Goal: Book appointment/travel/reservation

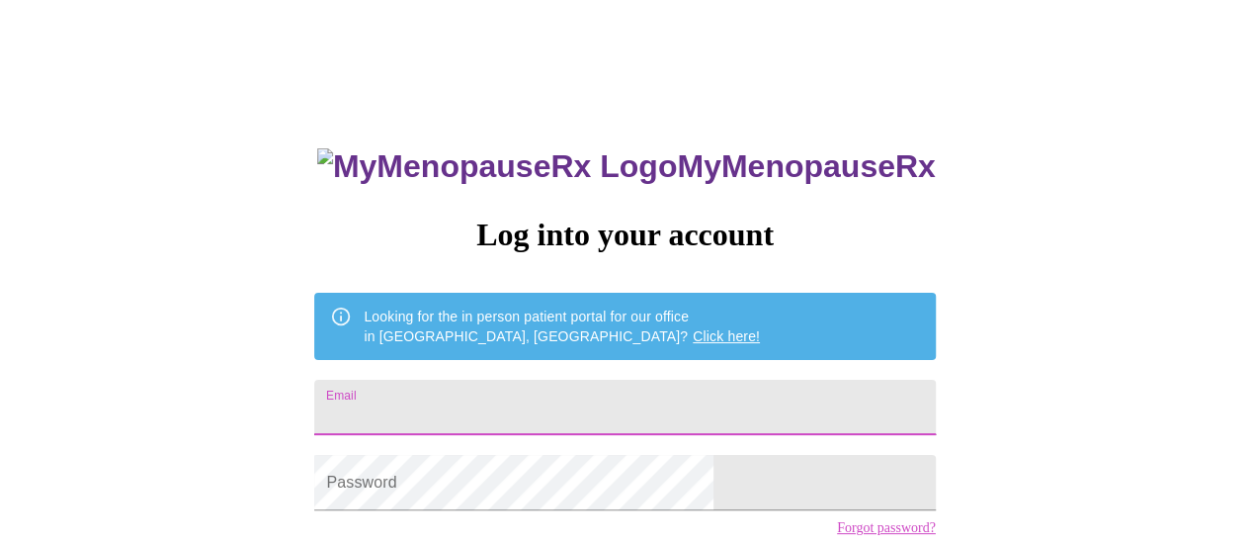
click at [516, 406] on input "Email" at bounding box center [624, 407] width 621 height 55
type input "lissatrodgers@gmail.com"
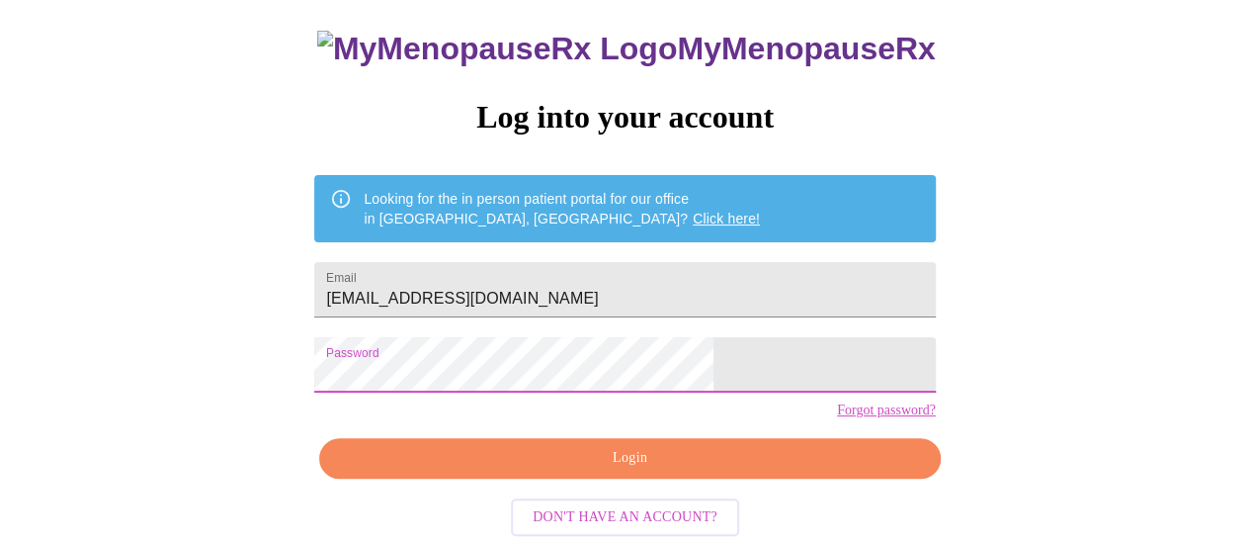
scroll to position [151, 0]
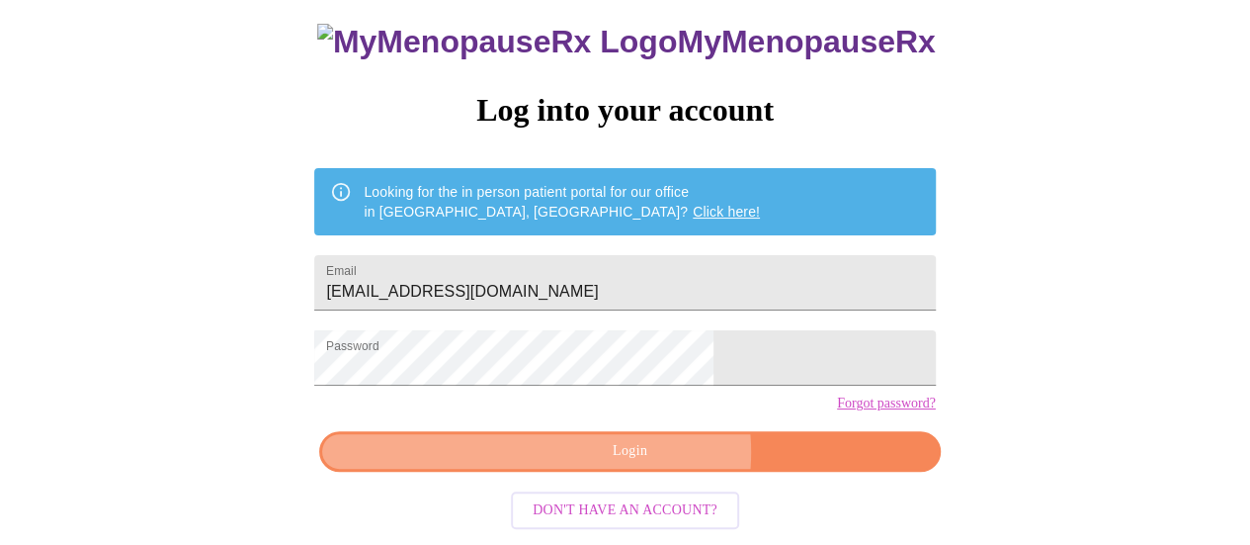
click at [646, 459] on span "Login" at bounding box center [629, 451] width 575 height 25
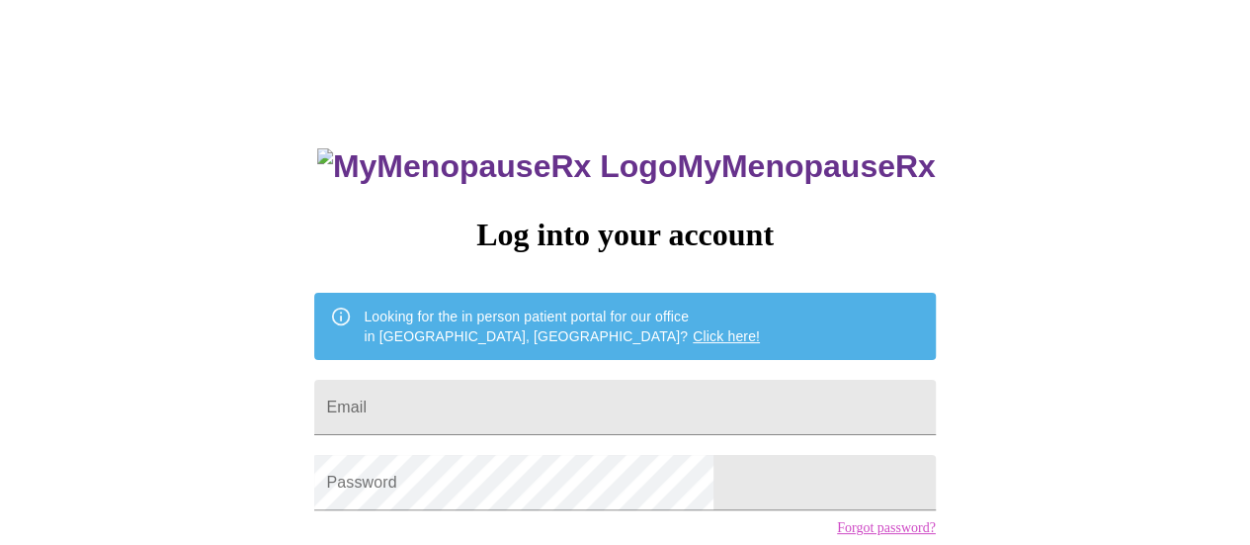
click at [556, 442] on div "MyMenopauseRx Log into your account Looking for the in person patient portal fo…" at bounding box center [625, 389] width 660 height 545
click at [549, 416] on input "Email" at bounding box center [624, 407] width 621 height 55
type input "lissatrodgers@gmail.com"
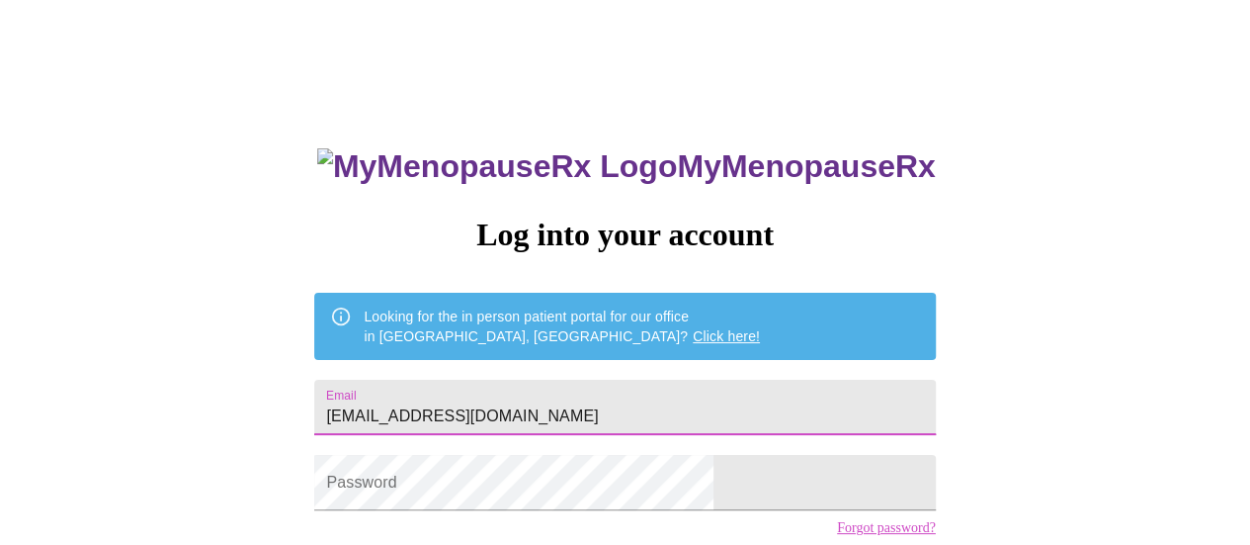
scroll to position [151, 0]
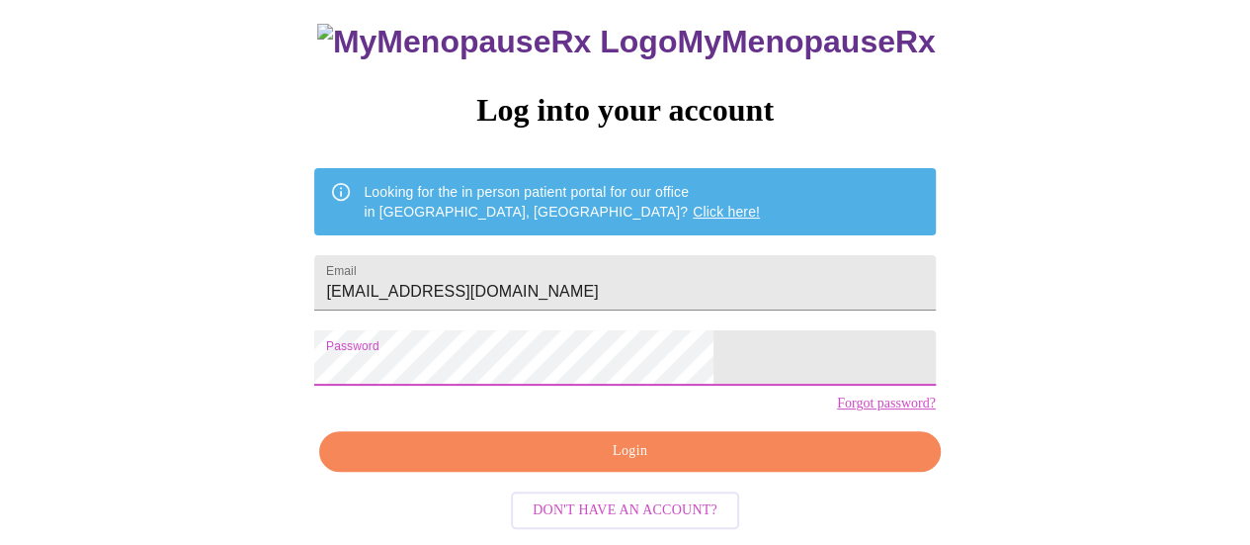
click at [611, 452] on span "Login" at bounding box center [629, 451] width 575 height 25
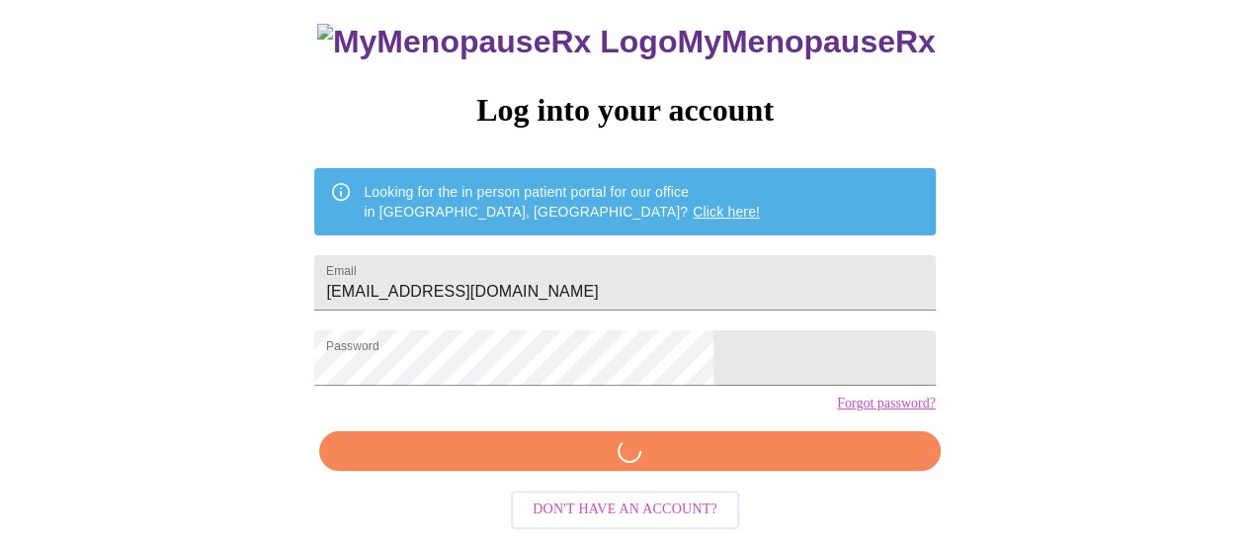
scroll to position [150, 0]
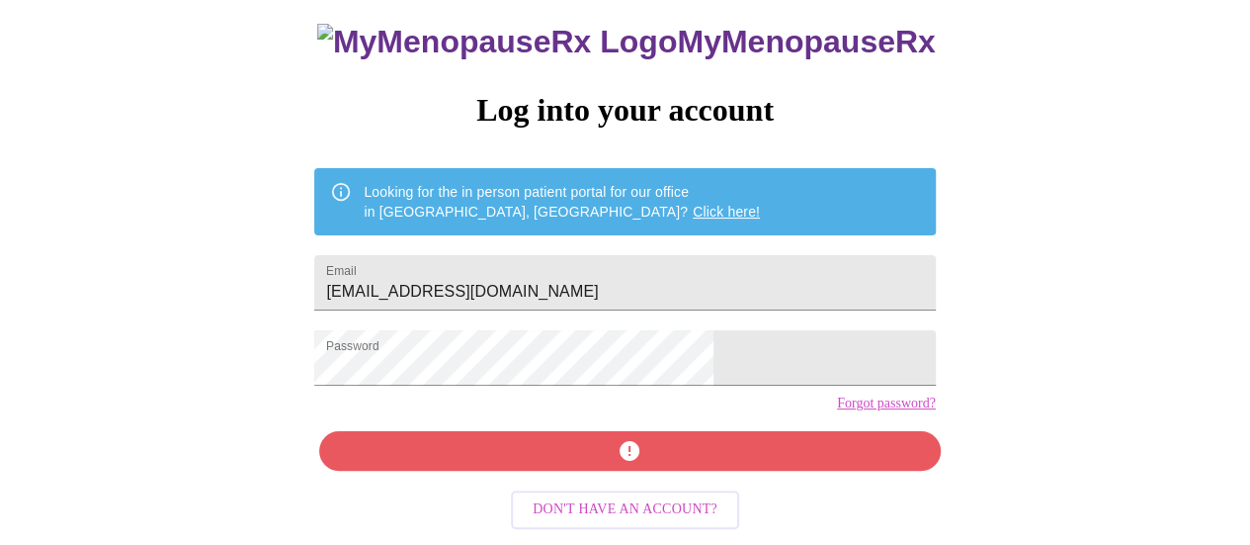
click at [837, 411] on link "Forgot password?" at bounding box center [886, 403] width 99 height 16
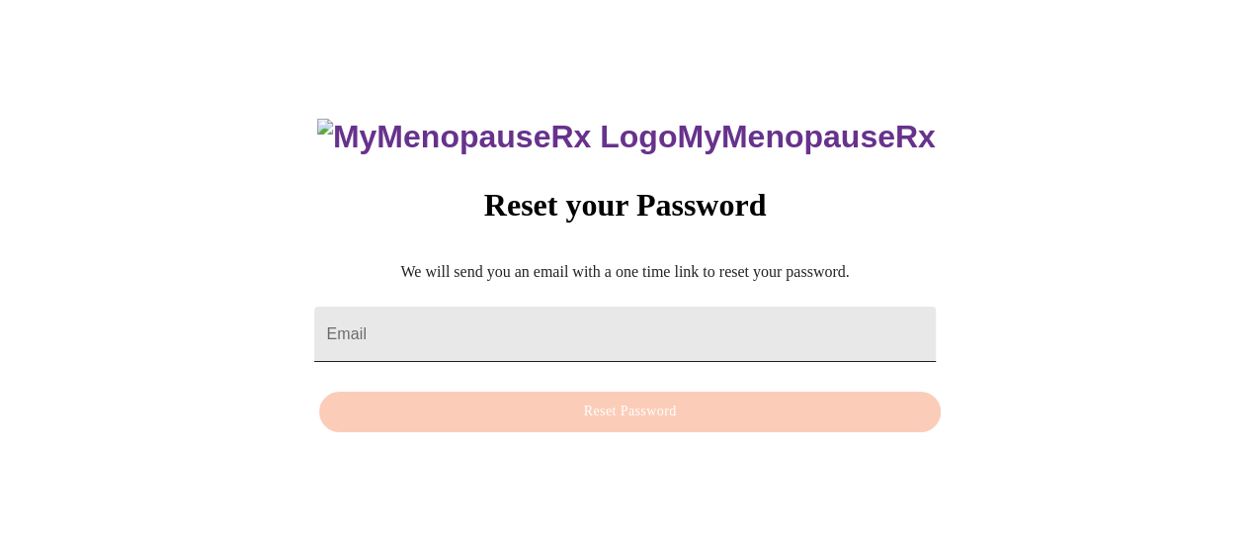
click at [670, 314] on input "Email" at bounding box center [624, 333] width 621 height 55
type input "[EMAIL_ADDRESS][DOMAIN_NAME]"
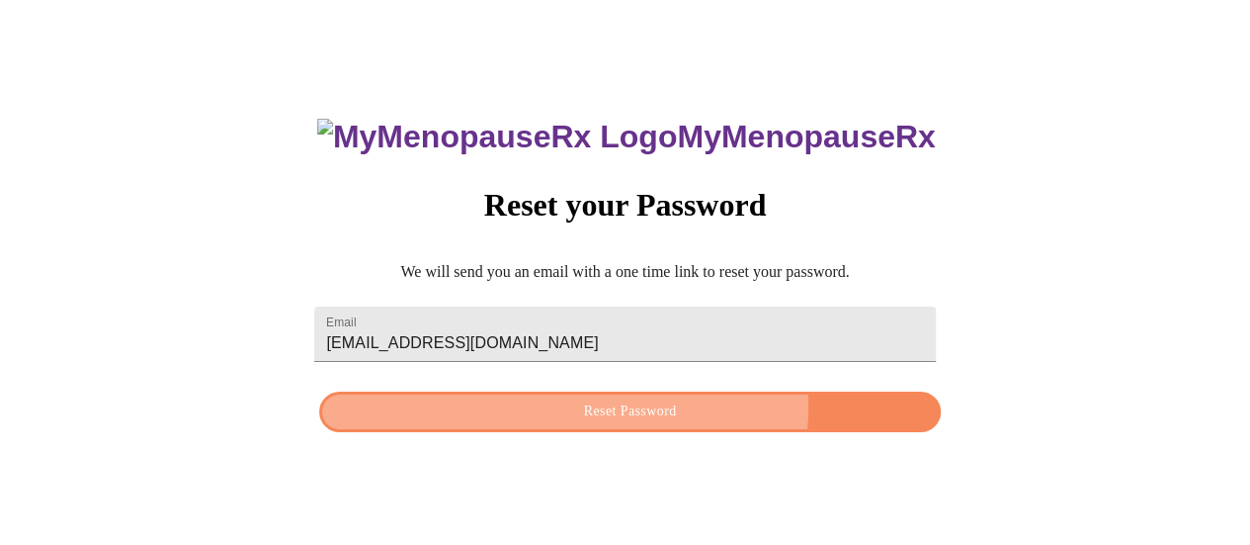
click at [603, 406] on span "Reset Password" at bounding box center [629, 411] width 575 height 25
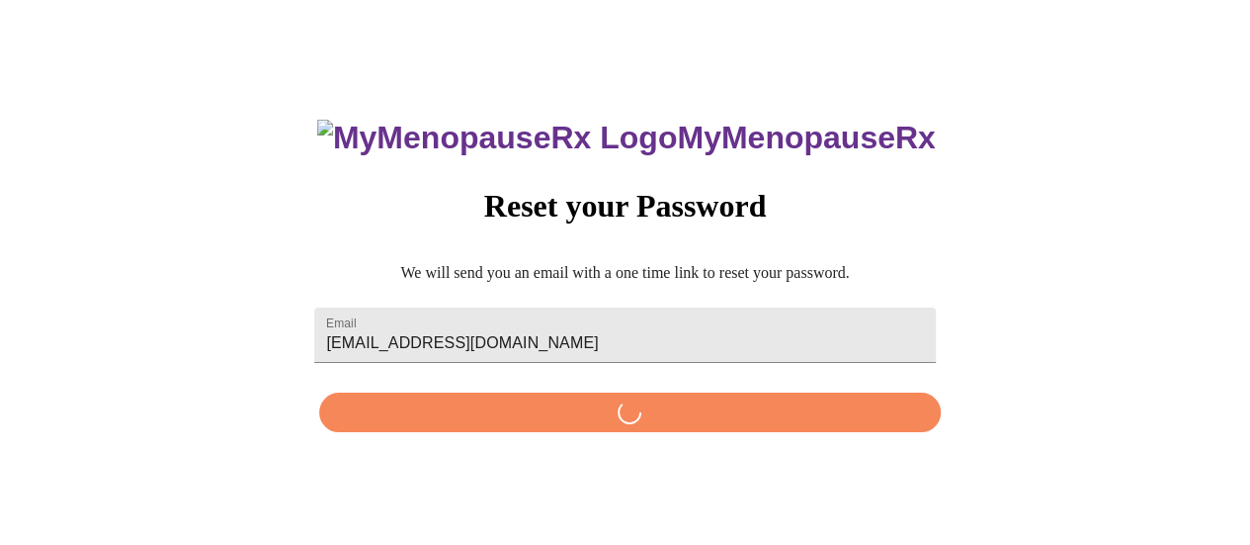
scroll to position [0, 0]
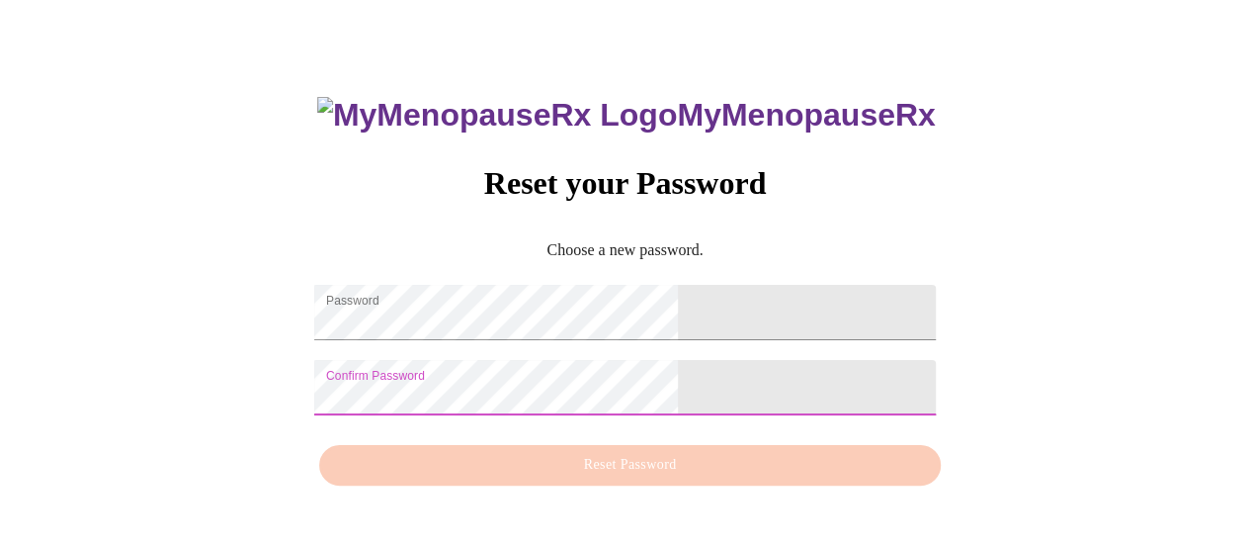
click at [622, 470] on div "MyMenopauseRx Reset your Password Choose a new password. Password Confirm Passw…" at bounding box center [625, 280] width 660 height 430
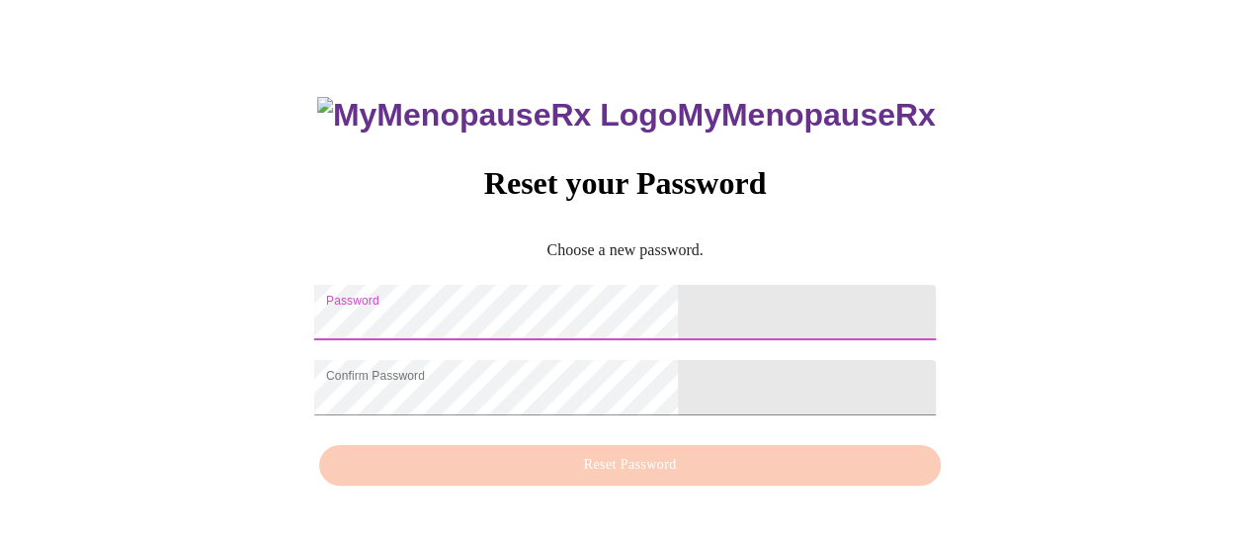
click at [362, 328] on div "MyMenopauseRx Reset your Password Choose a new password. Password Confirm Passw…" at bounding box center [625, 280] width 1235 height 545
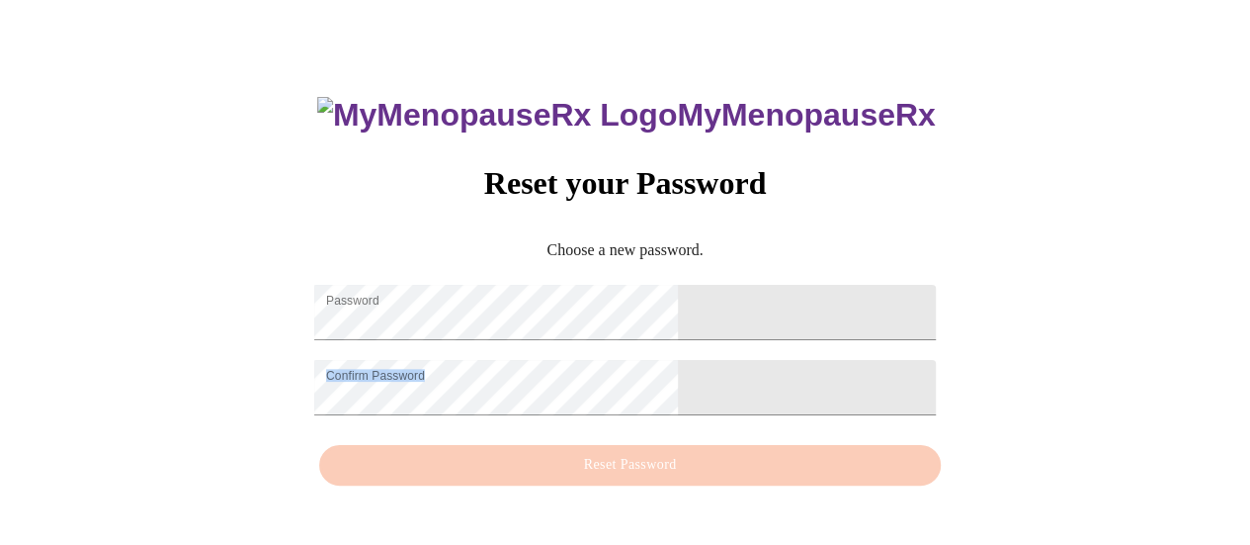
drag, startPoint x: 407, startPoint y: 385, endPoint x: 237, endPoint y: 370, distance: 170.7
click at [237, 370] on div "MyMenopauseRx Reset your Password Choose a new password. Password Confirm Passw…" at bounding box center [625, 280] width 1235 height 545
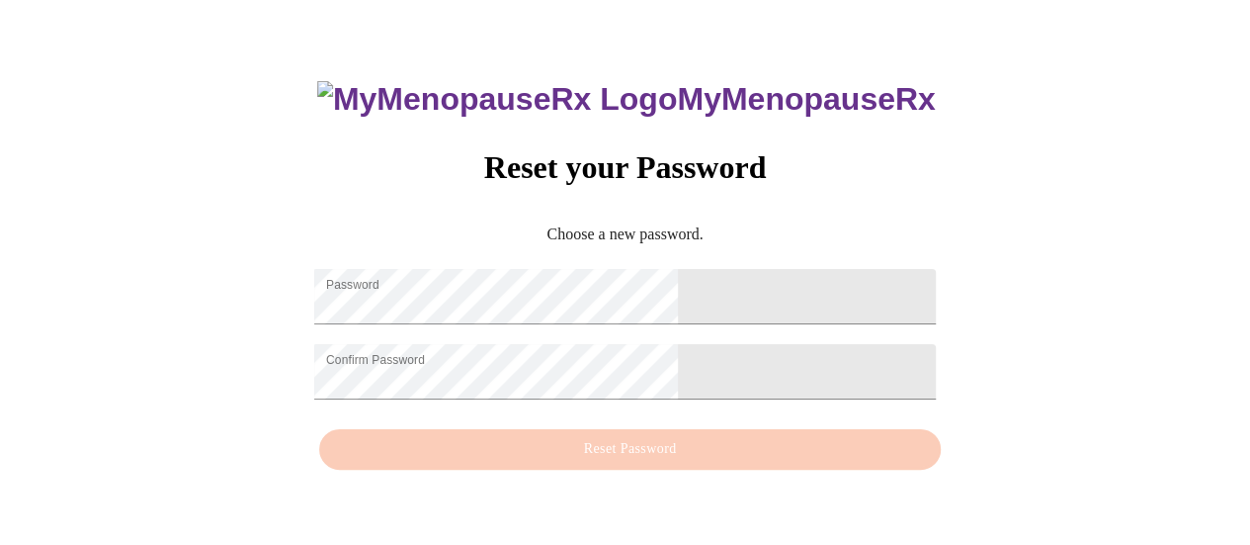
click at [891, 404] on div "MyMenopauseRx Reset your Password Choose a new password. Password Confirm Passw…" at bounding box center [625, 264] width 1235 height 545
click at [302, 267] on div "MyMenopauseRx Reset your Password Choose a new password. Password Confirm Passw…" at bounding box center [625, 264] width 1235 height 545
click at [300, 362] on div "MyMenopauseRx Reset your Password Choose a new password. Password Confirm Passw…" at bounding box center [625, 264] width 1235 height 545
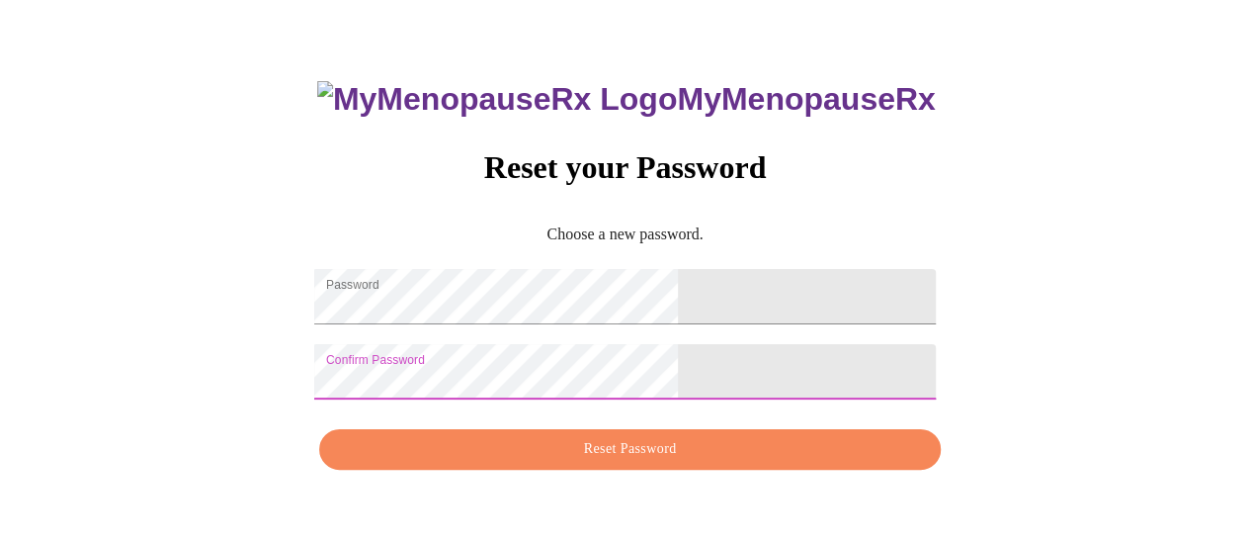
click at [579, 462] on span "Reset Password" at bounding box center [629, 449] width 575 height 25
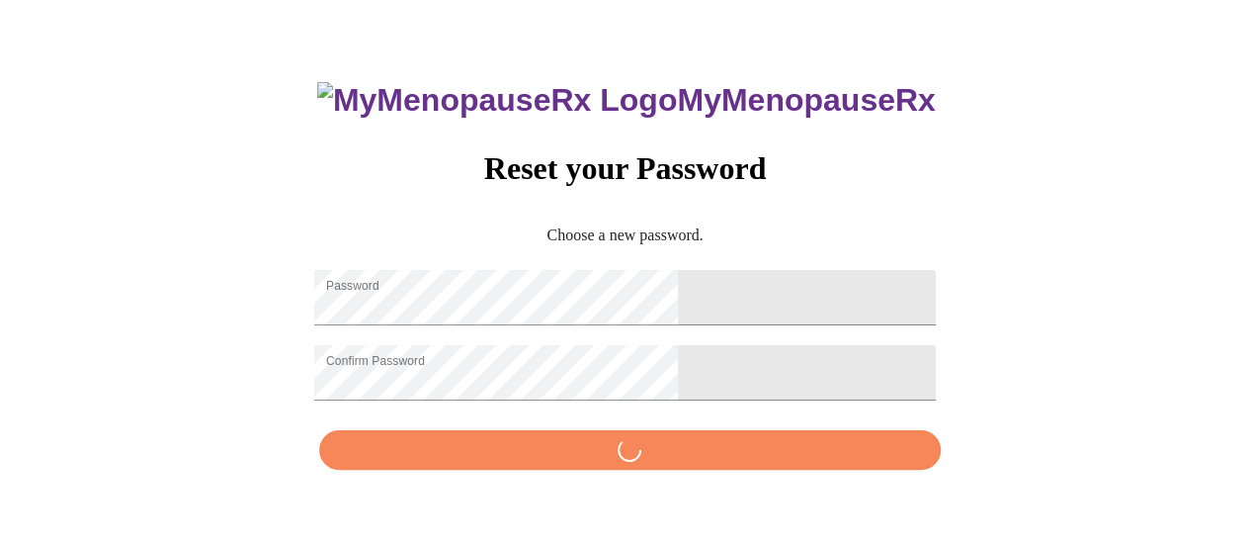
scroll to position [0, 0]
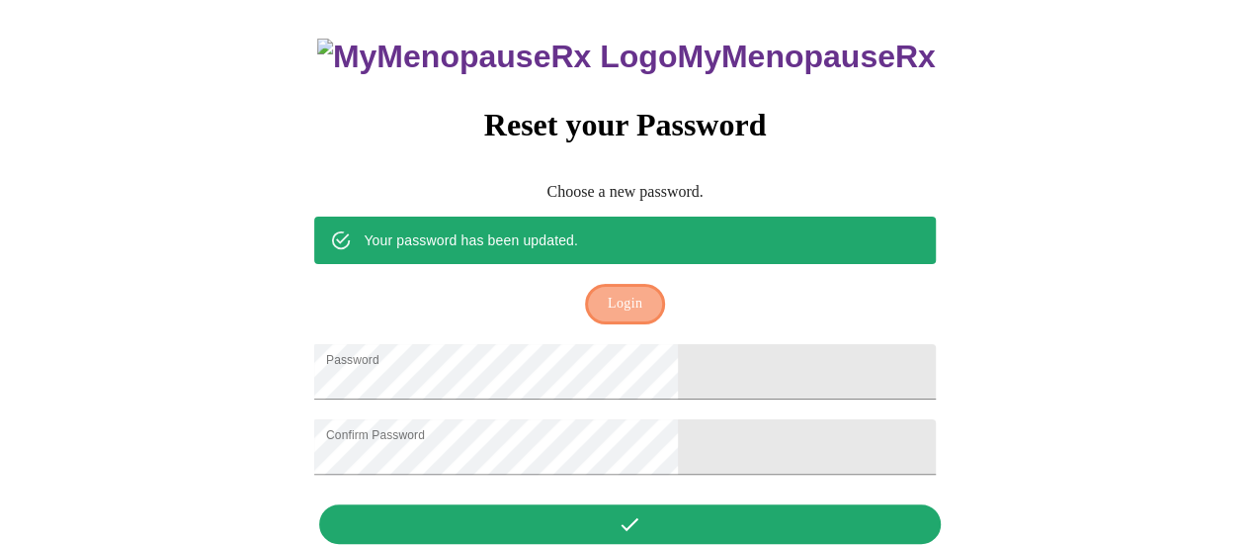
click at [621, 292] on span "Login" at bounding box center [625, 304] width 35 height 25
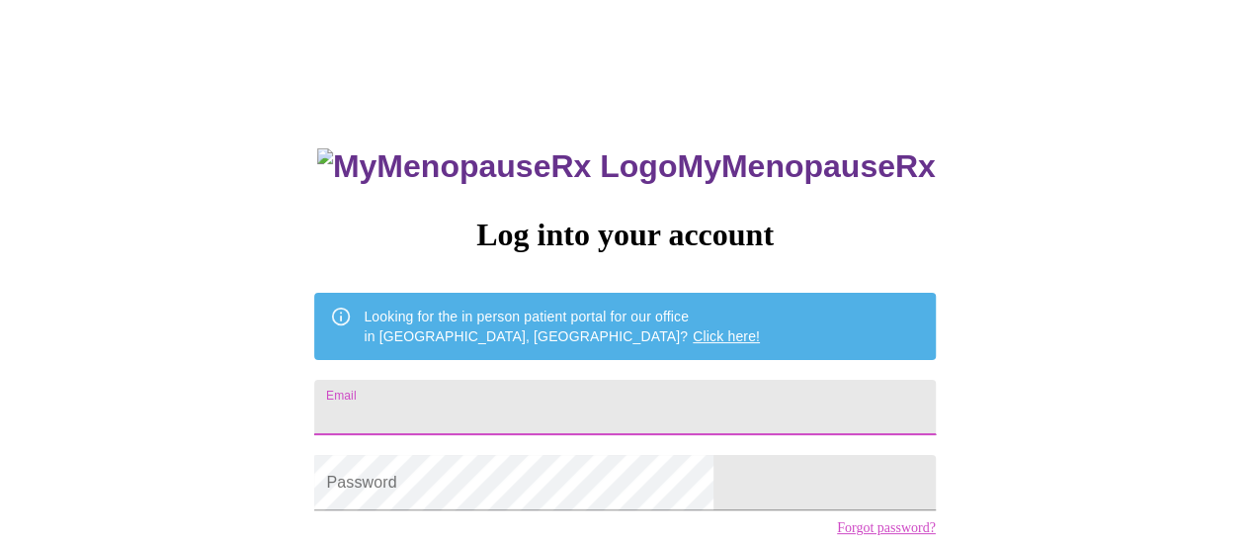
click at [540, 406] on input "Email" at bounding box center [624, 407] width 621 height 55
type input "[EMAIL_ADDRESS][DOMAIN_NAME]"
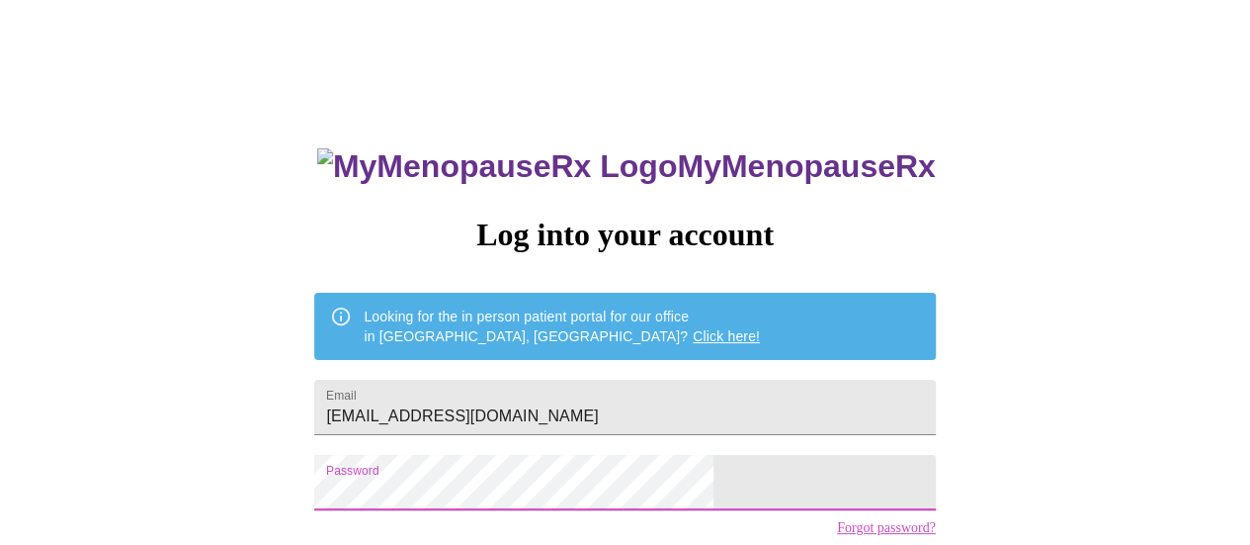
scroll to position [151, 0]
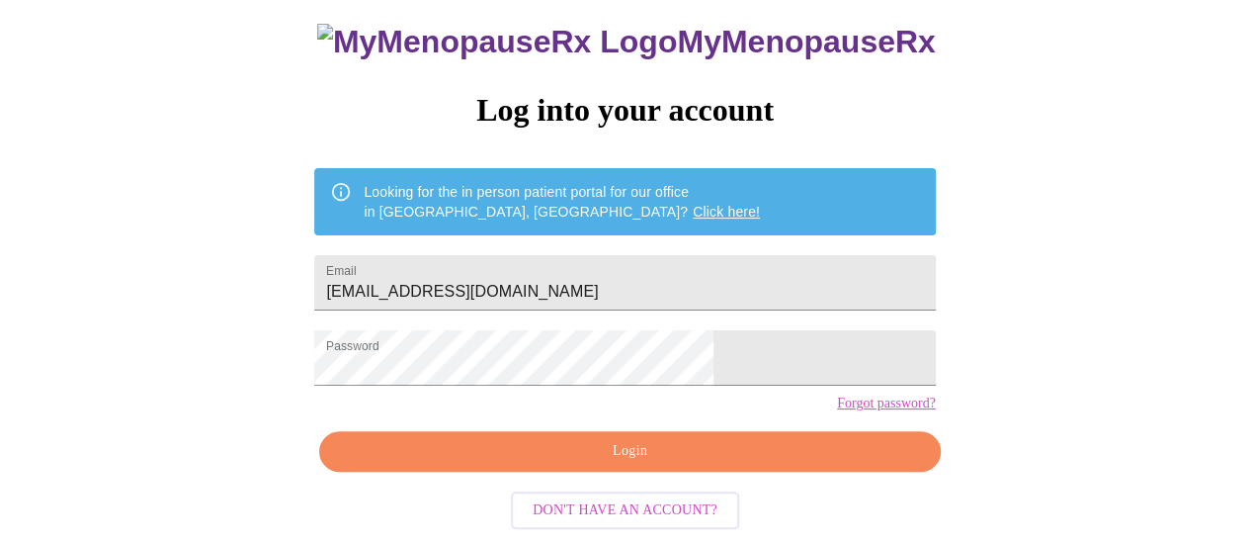
click at [702, 438] on div "MyMenopauseRx Log into your account Looking for the in person patient portal fo…" at bounding box center [625, 264] width 660 height 545
click at [702, 477] on div "MyMenopauseRx Log into your account Looking for the in person patient portal fo…" at bounding box center [625, 264] width 660 height 545
click at [690, 464] on span "Login" at bounding box center [629, 451] width 575 height 25
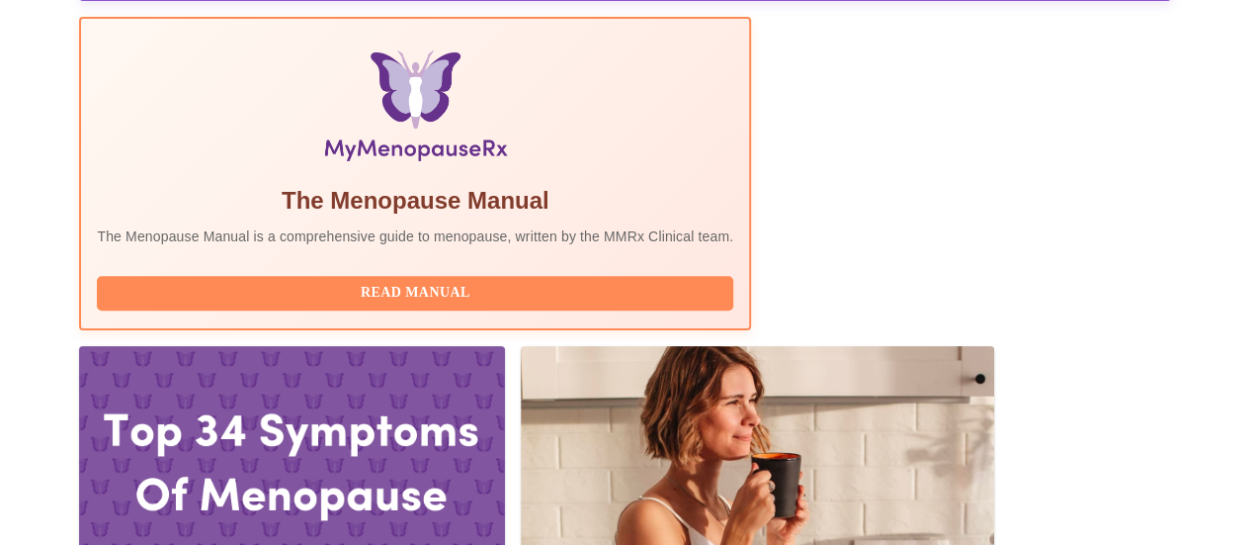
scroll to position [639, 0]
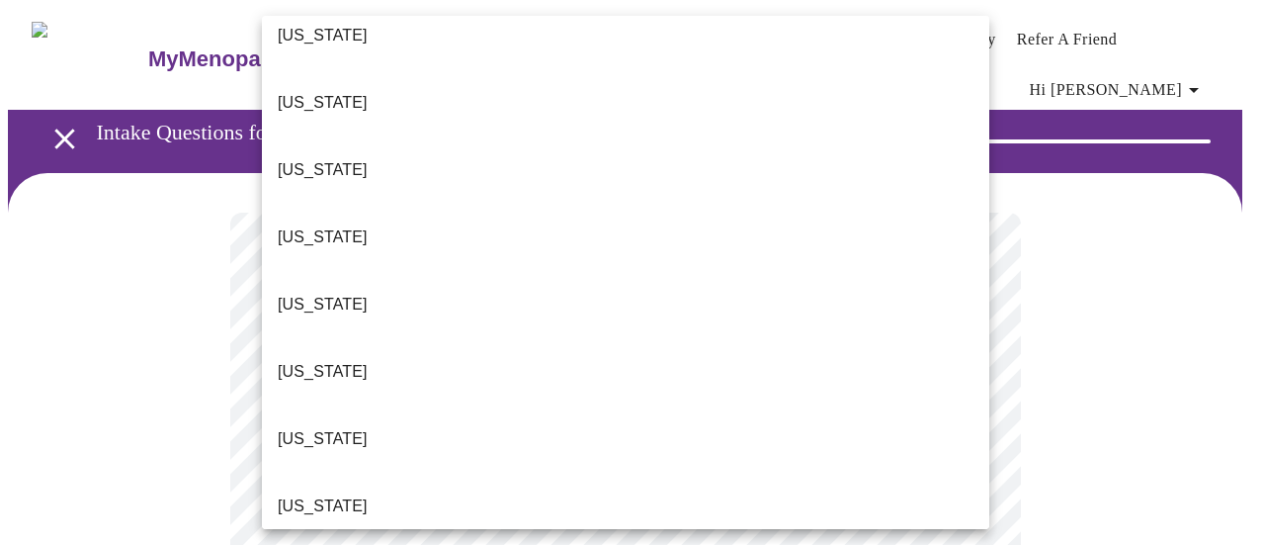
scroll to position [1364, 0]
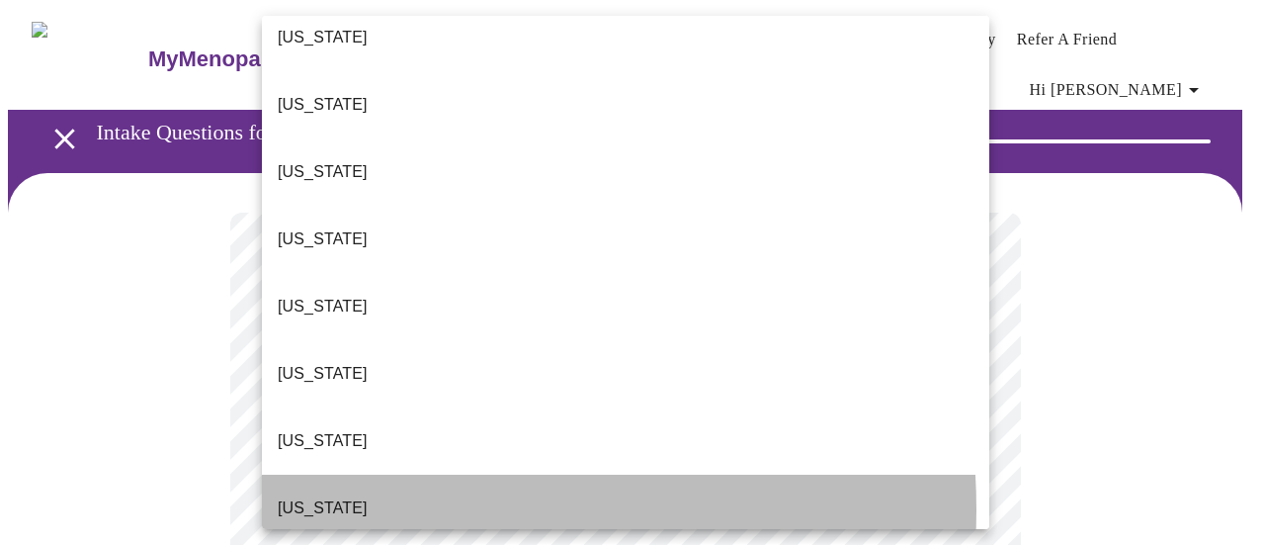
click at [384, 474] on li "[US_STATE]" at bounding box center [625, 507] width 727 height 67
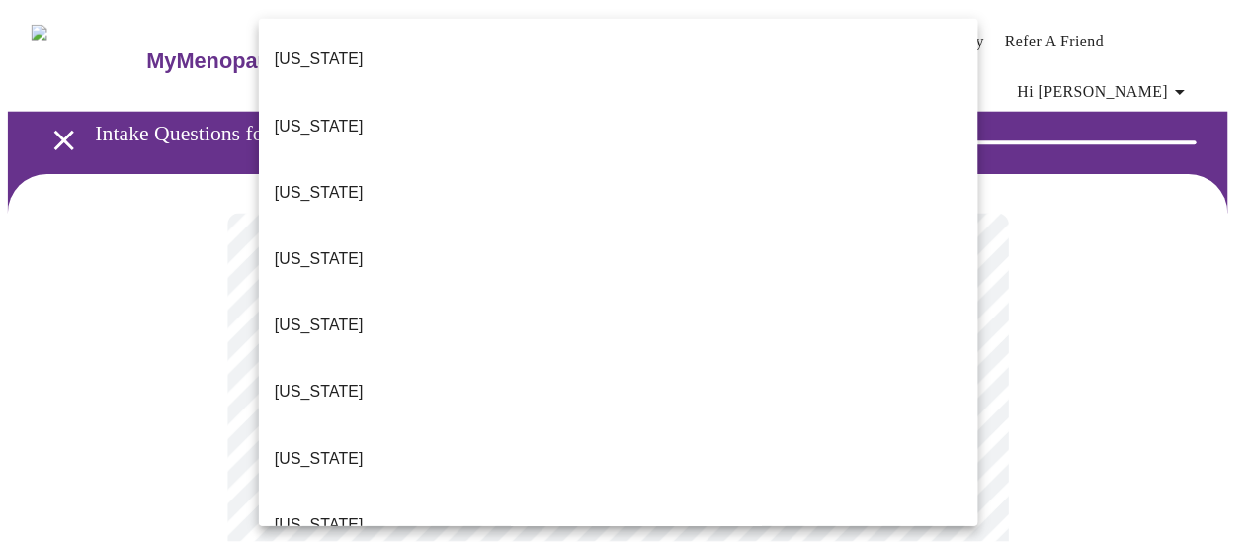
scroll to position [1164, 0]
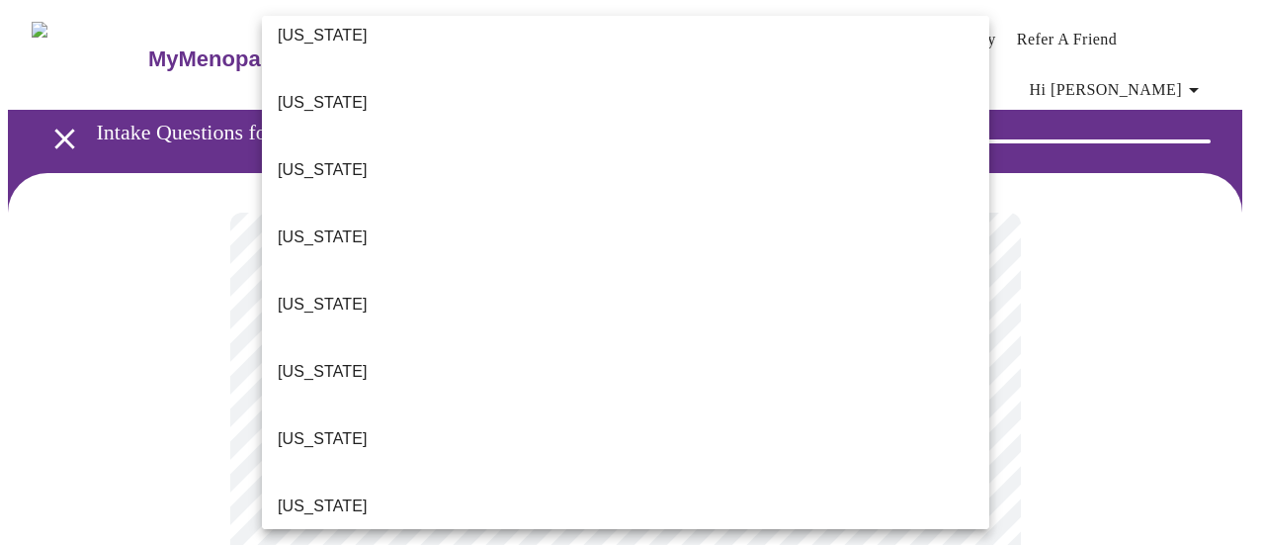
click at [1249, 327] on div at bounding box center [632, 272] width 1265 height 545
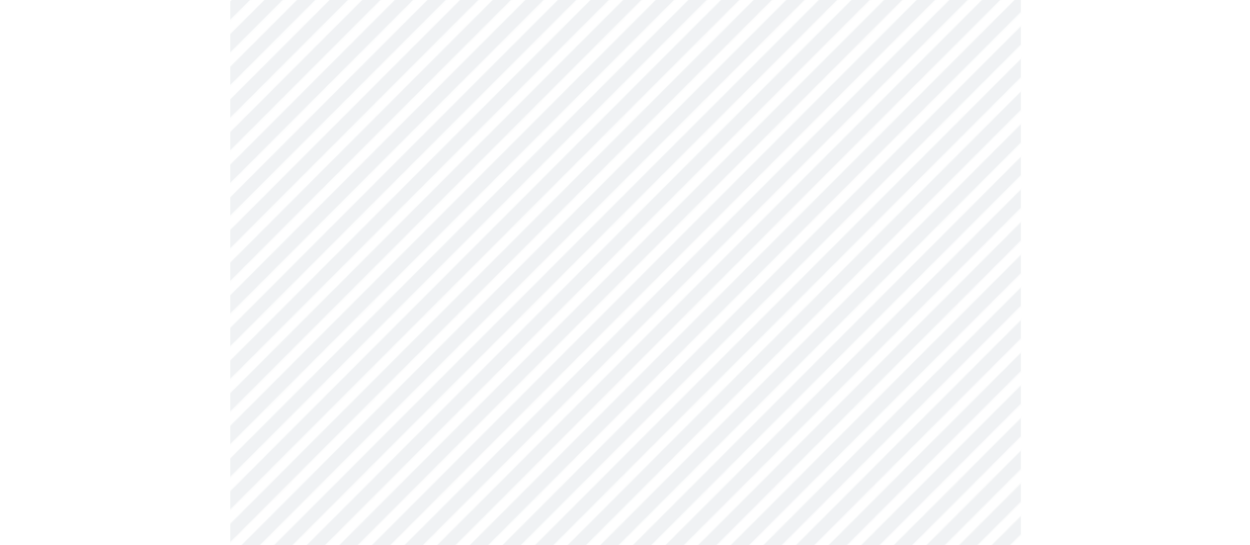
scroll to position [437, 0]
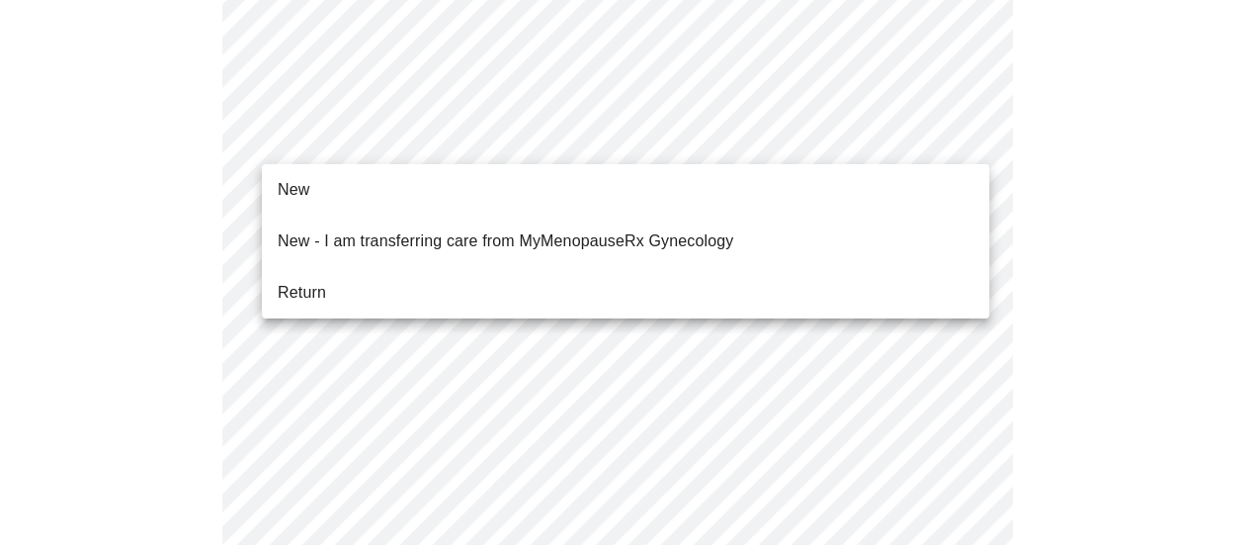
click at [923, 139] on body "MyMenopauseRx Appointments Messaging Labs Uploads Medications Community Refer a…" at bounding box center [625, 554] width 1235 height 1966
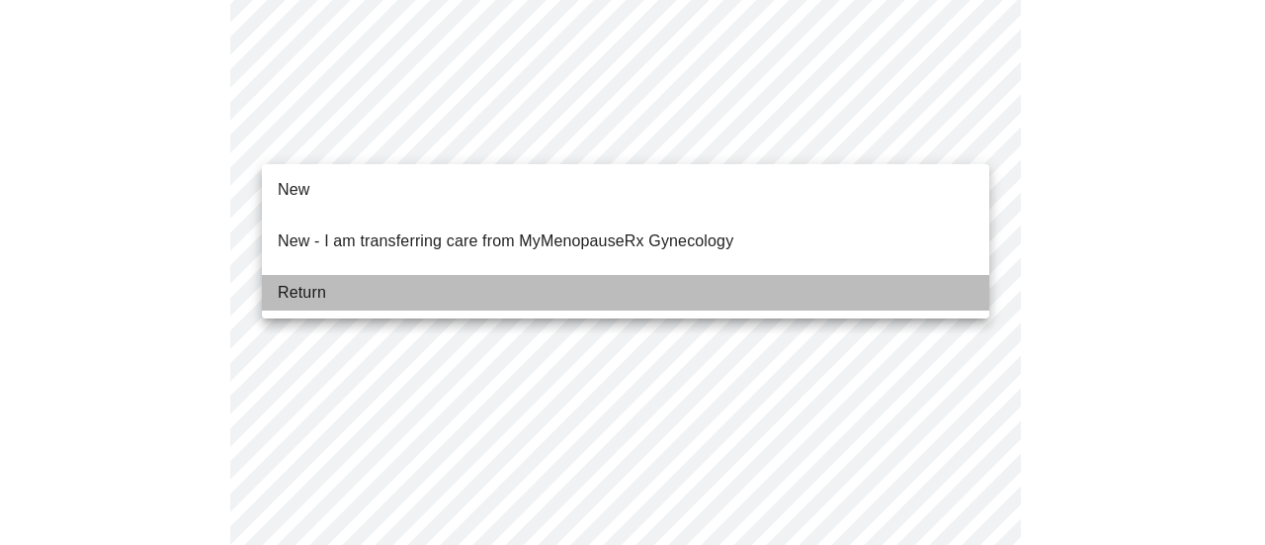
click at [515, 285] on li "Return" at bounding box center [625, 293] width 727 height 36
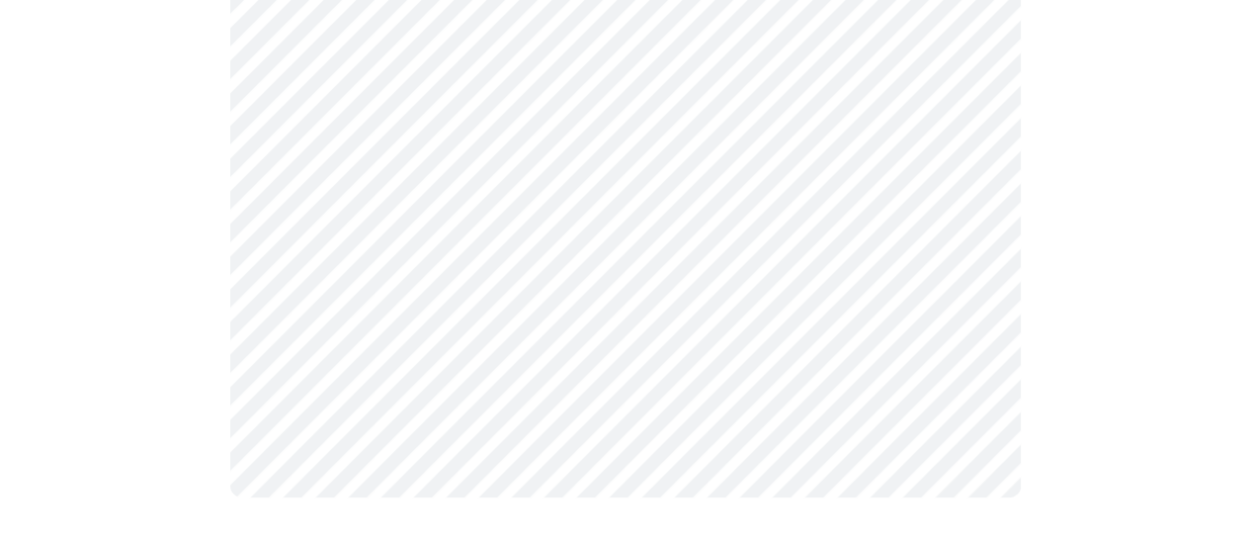
scroll to position [0, 0]
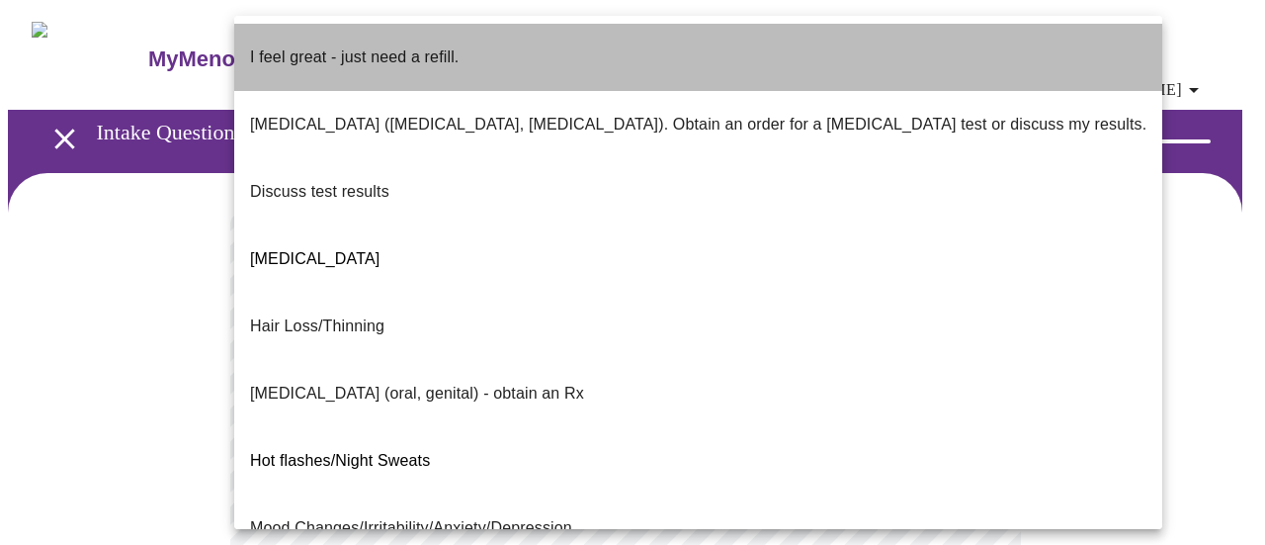
click at [896, 46] on li "I feel great - just need a refill." at bounding box center [698, 57] width 928 height 67
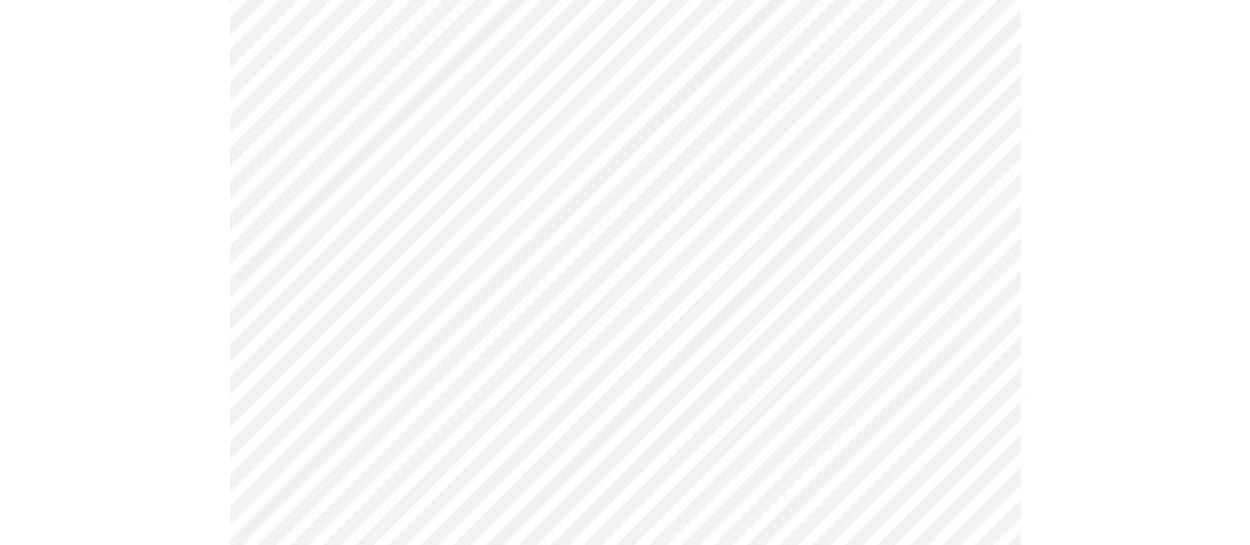
scroll to position [450, 0]
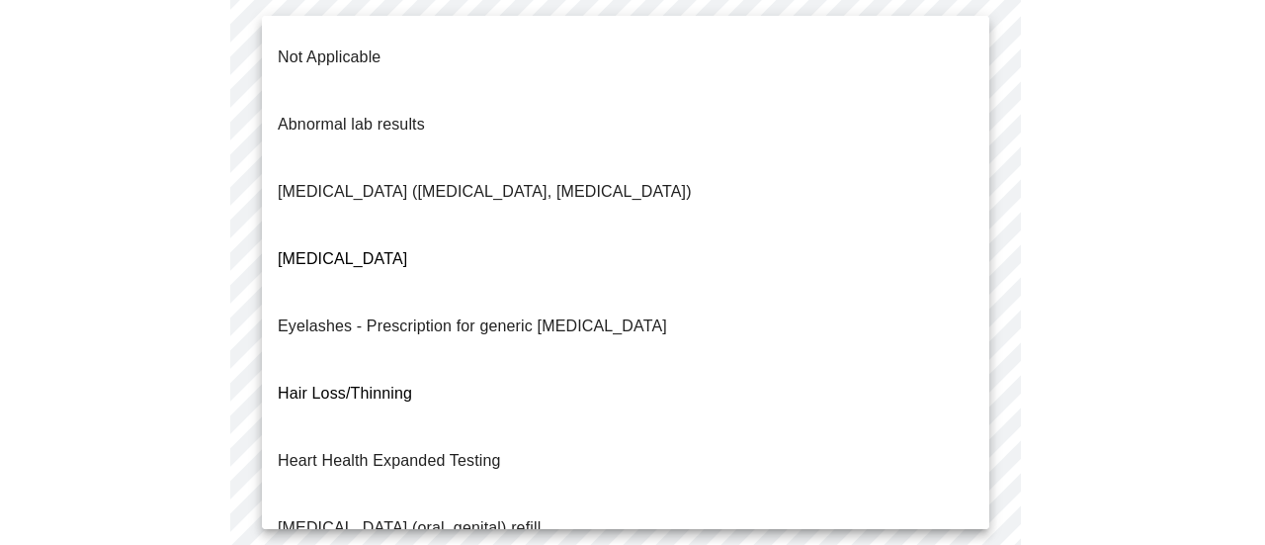
click at [777, 116] on body "MyMenopauseRx Appointments Messaging Labs Uploads Medications Community Refer a…" at bounding box center [632, 251] width 1249 height 1387
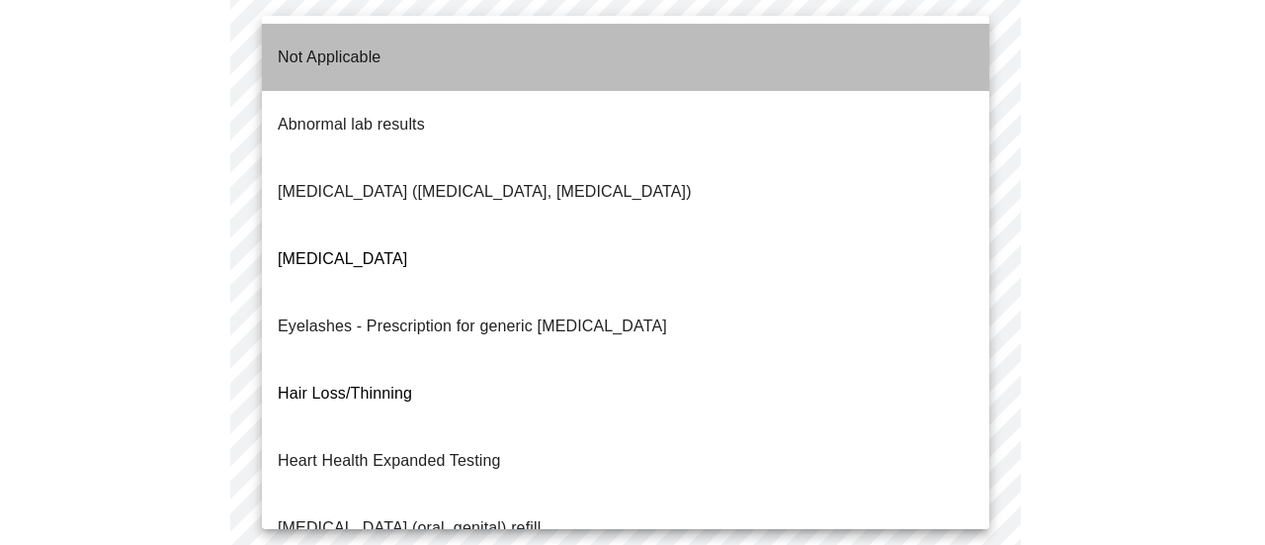
click at [751, 46] on li "Not Applicable" at bounding box center [625, 57] width 727 height 67
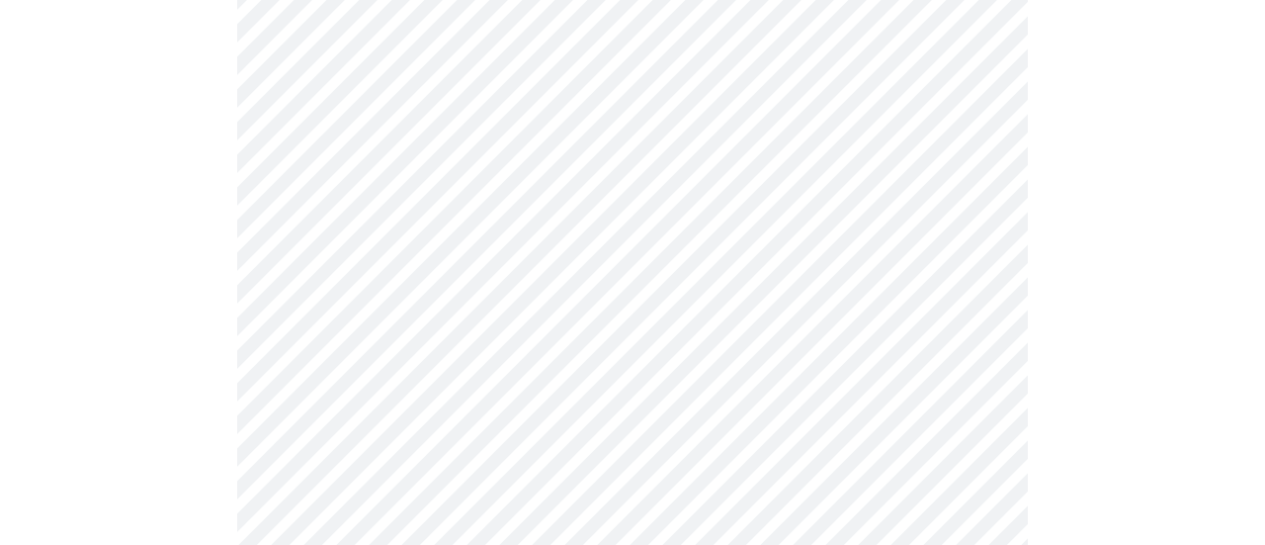
click at [729, 349] on body "MyMenopauseRx Appointments Messaging Labs Uploads Medications Community Refer a…" at bounding box center [632, 245] width 1249 height 1375
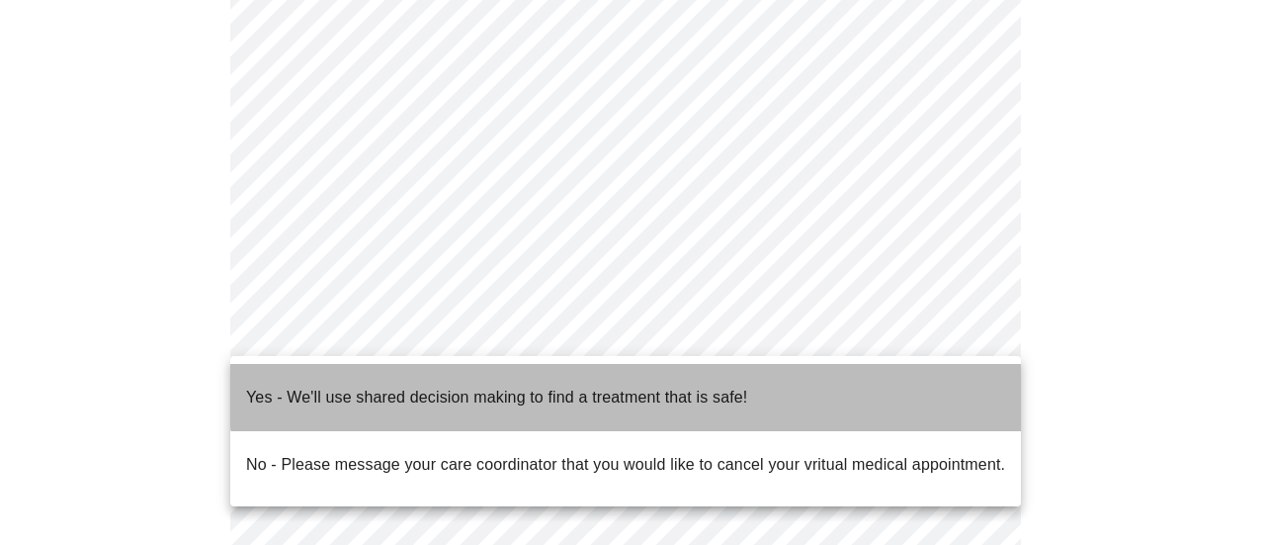
click at [682, 385] on p "Yes - We'll use shared decision making to find a treatment that is safe!" at bounding box center [496, 397] width 501 height 24
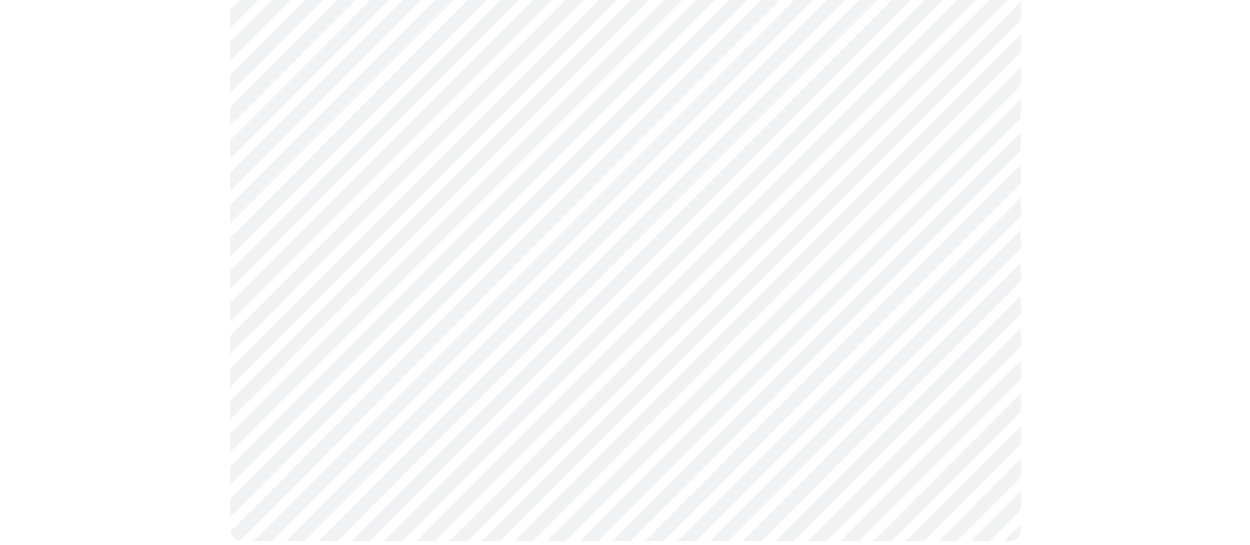
scroll to position [747, 0]
click at [164, 282] on div at bounding box center [625, 3] width 1235 height 1155
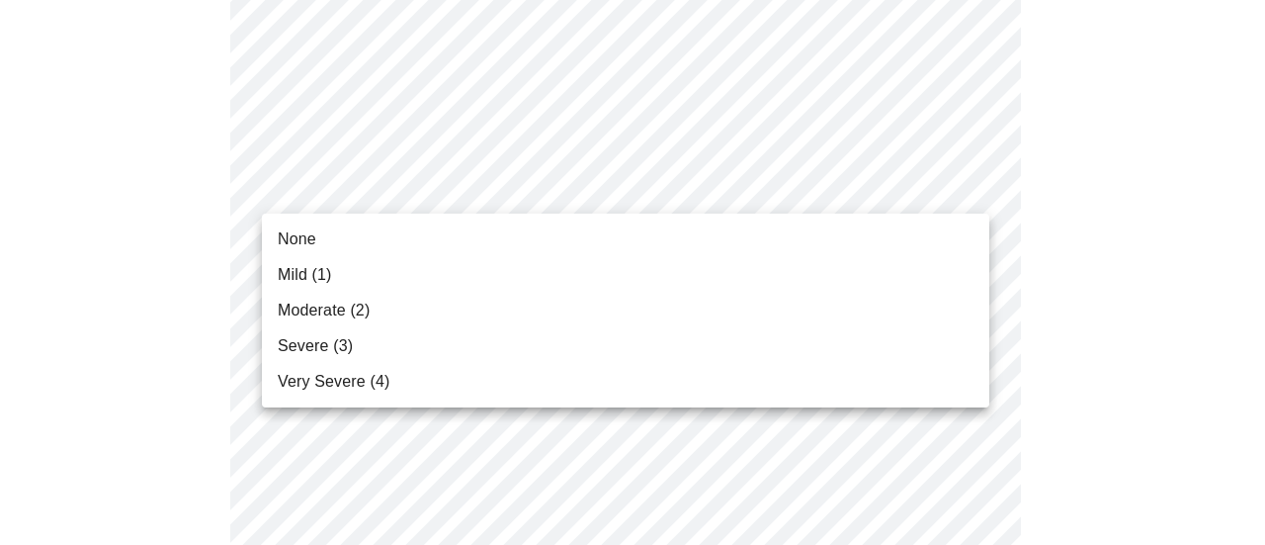
click at [567, 311] on li "Moderate (2)" at bounding box center [625, 311] width 727 height 36
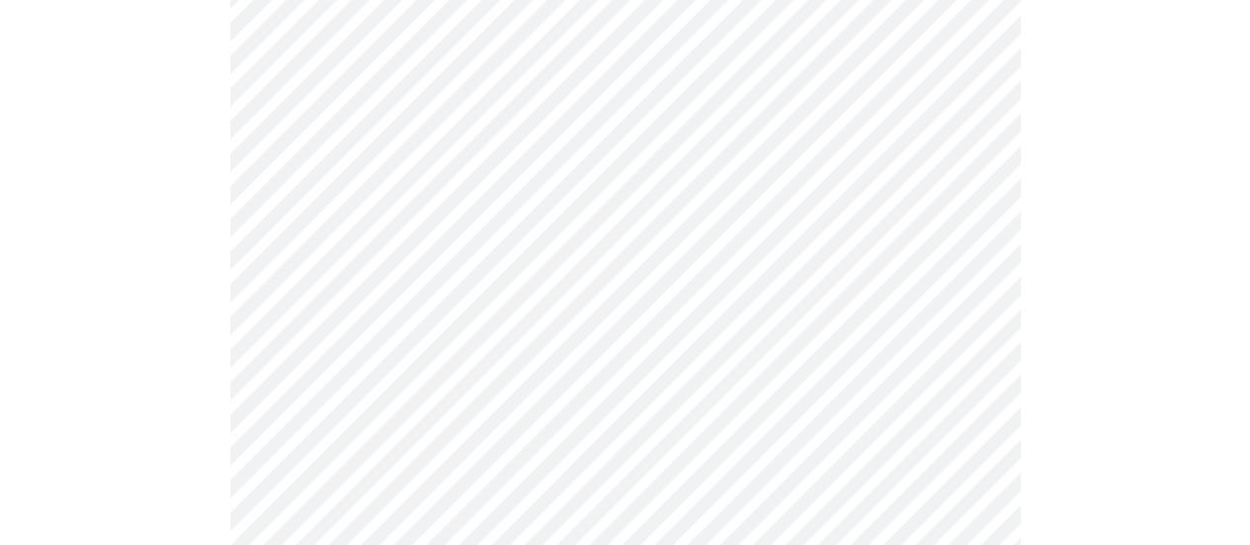
scroll to position [846, 0]
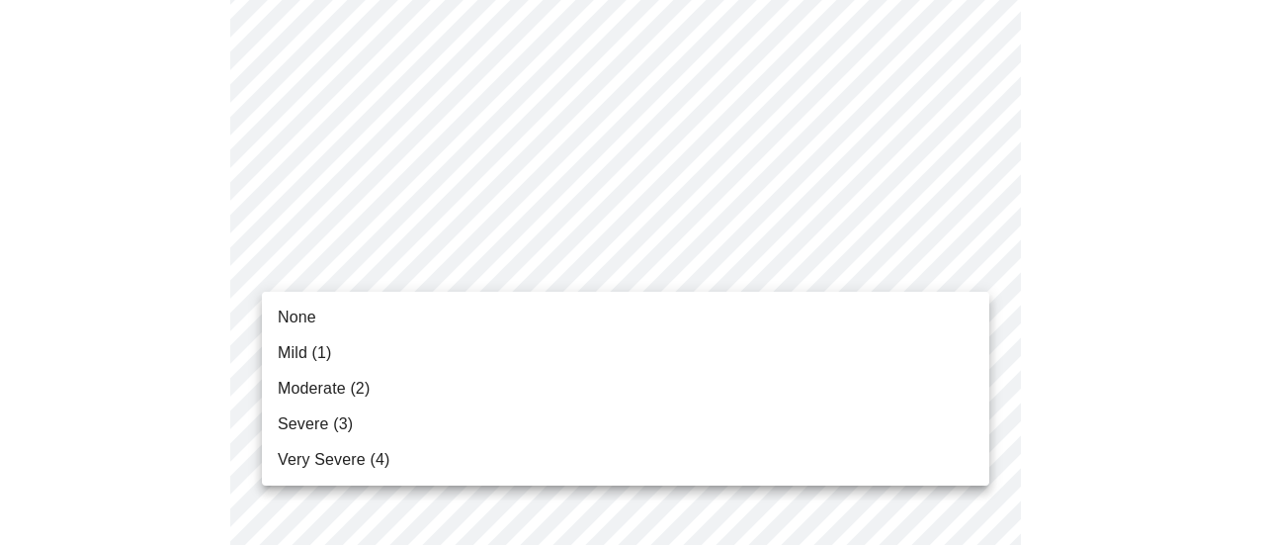
click at [901, 276] on body "MyMenopauseRx Appointments Messaging Labs Uploads Medications Community Refer a…" at bounding box center [632, 476] width 1249 height 2628
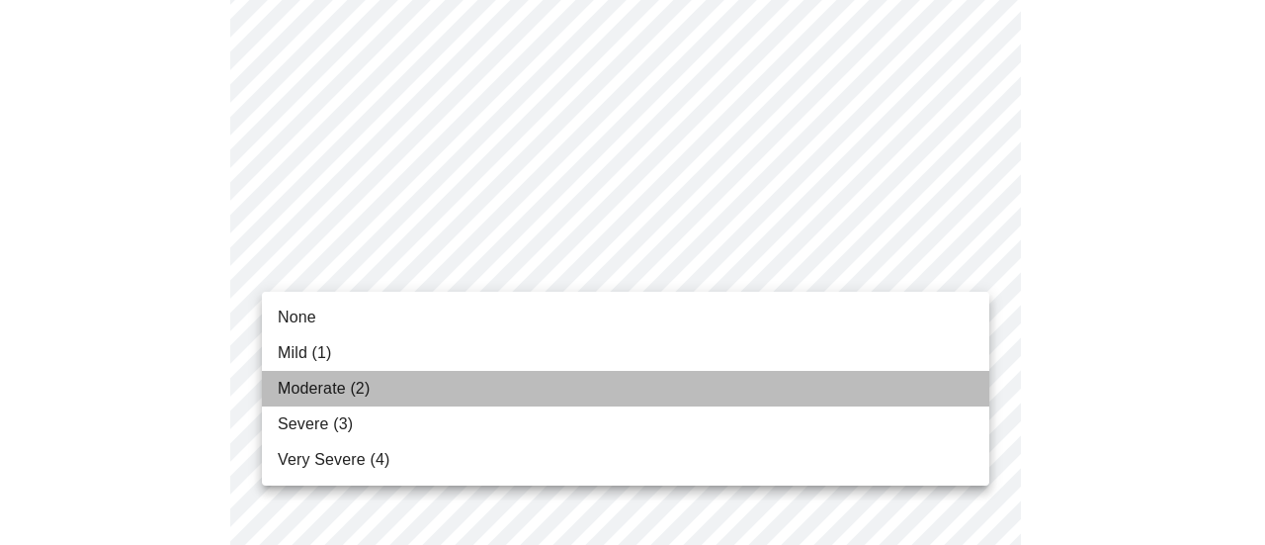
click at [747, 382] on li "Moderate (2)" at bounding box center [625, 389] width 727 height 36
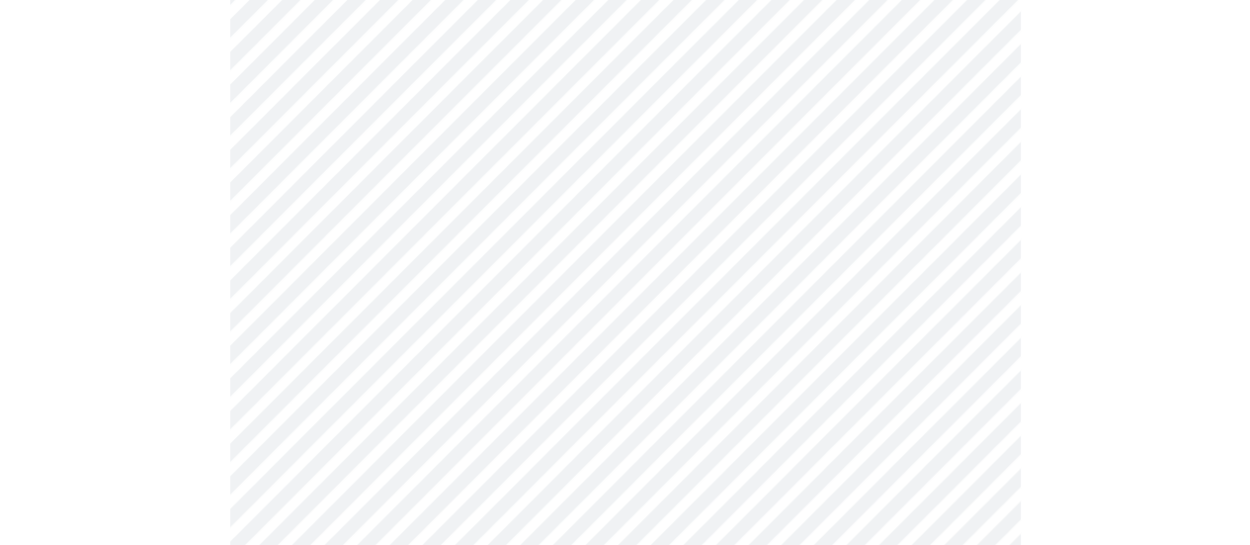
click at [688, 122] on body "MyMenopauseRx Appointments Messaging Labs Uploads Medications Community Refer a…" at bounding box center [625, 462] width 1235 height 2601
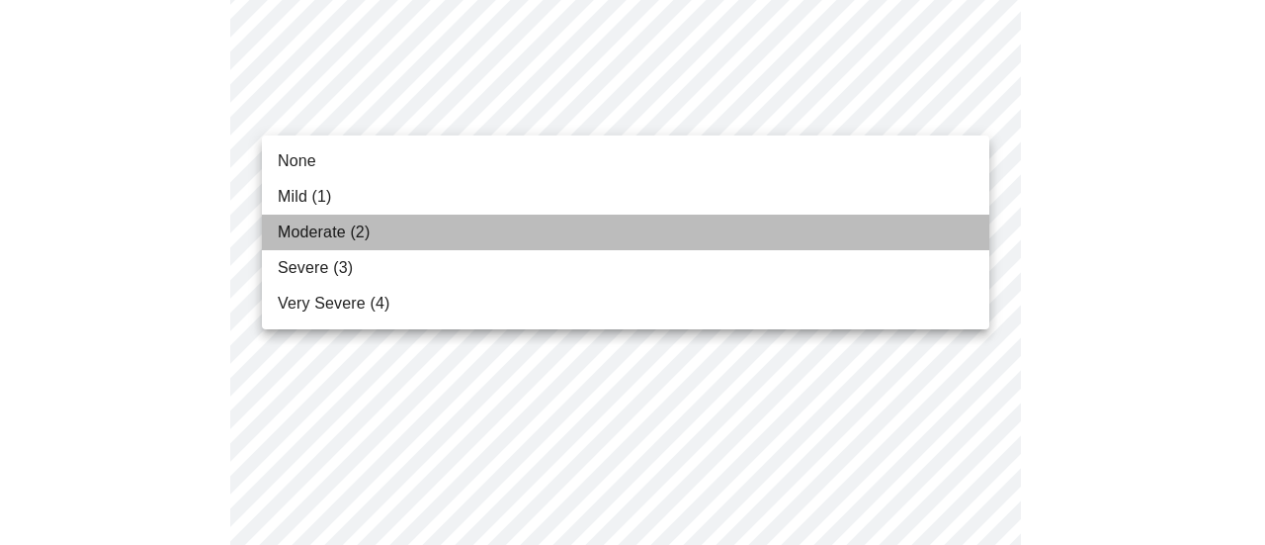
click at [642, 245] on li "Moderate (2)" at bounding box center [625, 232] width 727 height 36
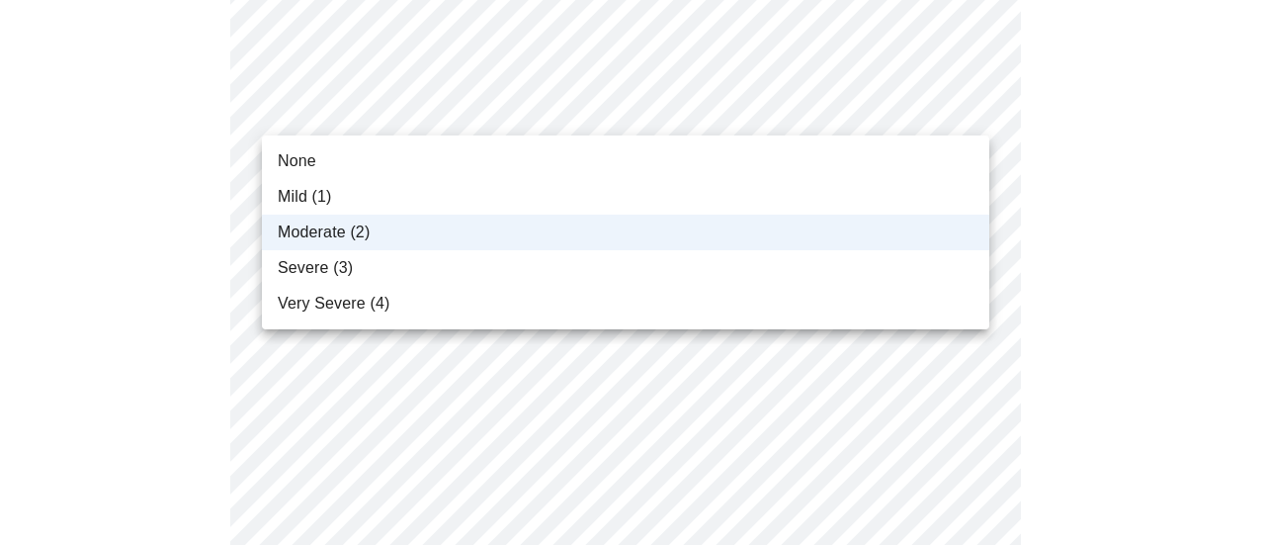
click at [688, 113] on body "MyMenopauseRx Appointments Messaging Labs Uploads Medications Community Refer a…" at bounding box center [632, 449] width 1249 height 2574
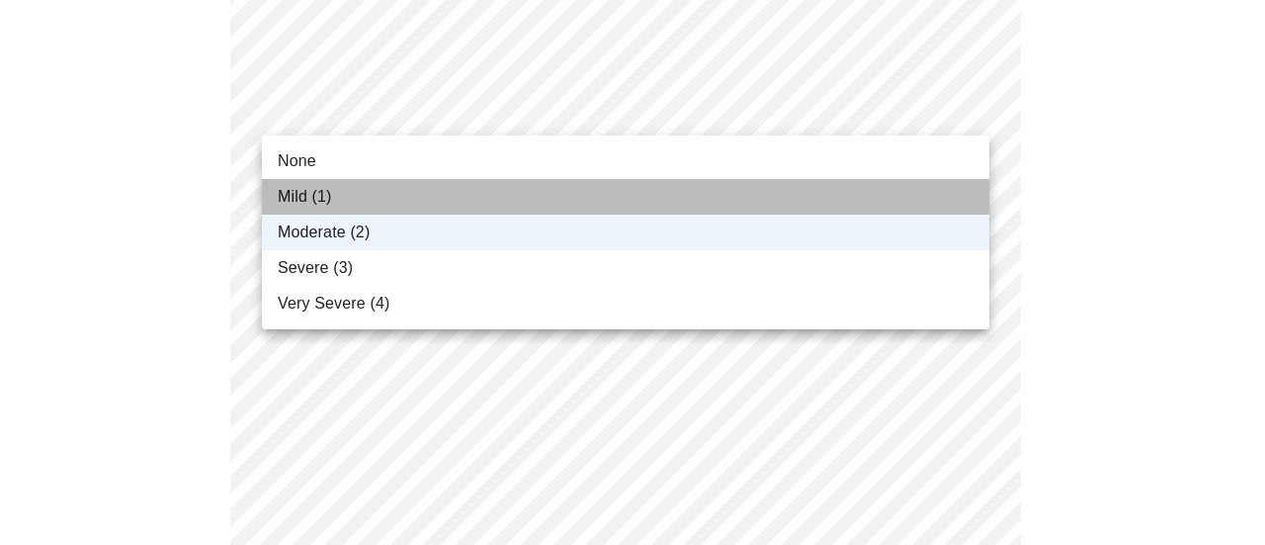
click at [613, 196] on li "Mild (1)" at bounding box center [625, 197] width 727 height 36
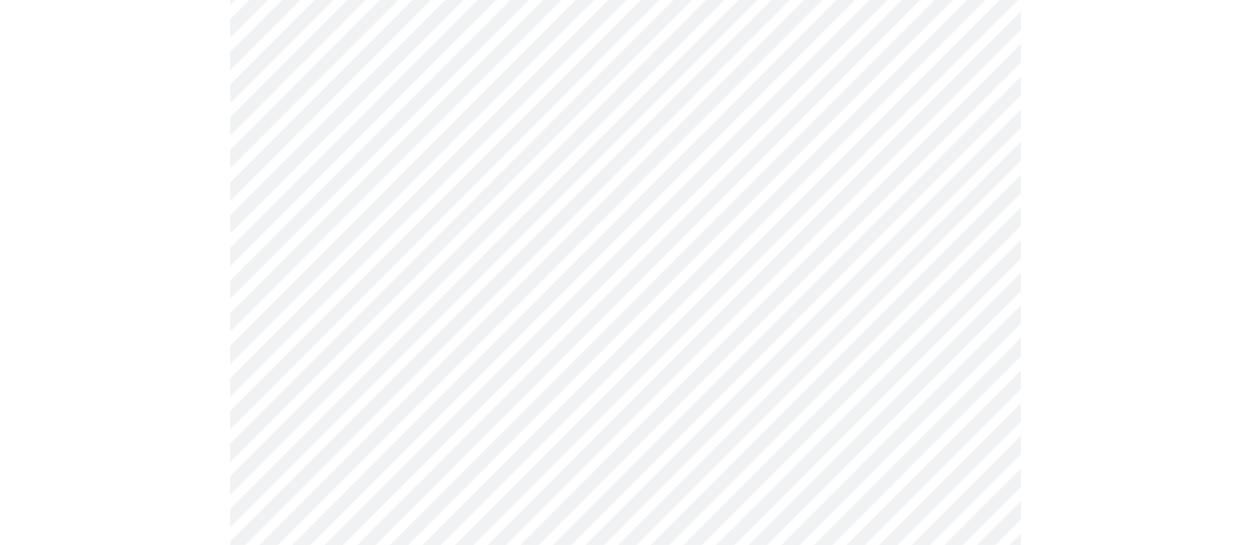
drag, startPoint x: 1247, startPoint y: 228, endPoint x: 1245, endPoint y: 153, distance: 75.1
click at [1242, 153] on div at bounding box center [625, 531] width 1235 height 2409
click at [1242, 208] on div at bounding box center [625, 531] width 1235 height 2409
drag, startPoint x: 1248, startPoint y: 208, endPoint x: 1249, endPoint y: 187, distance: 20.8
click at [1249, 187] on html "MyMenopauseRx Appointments Messaging Labs Uploads Medications Community Refer a…" at bounding box center [625, 449] width 1250 height 2590
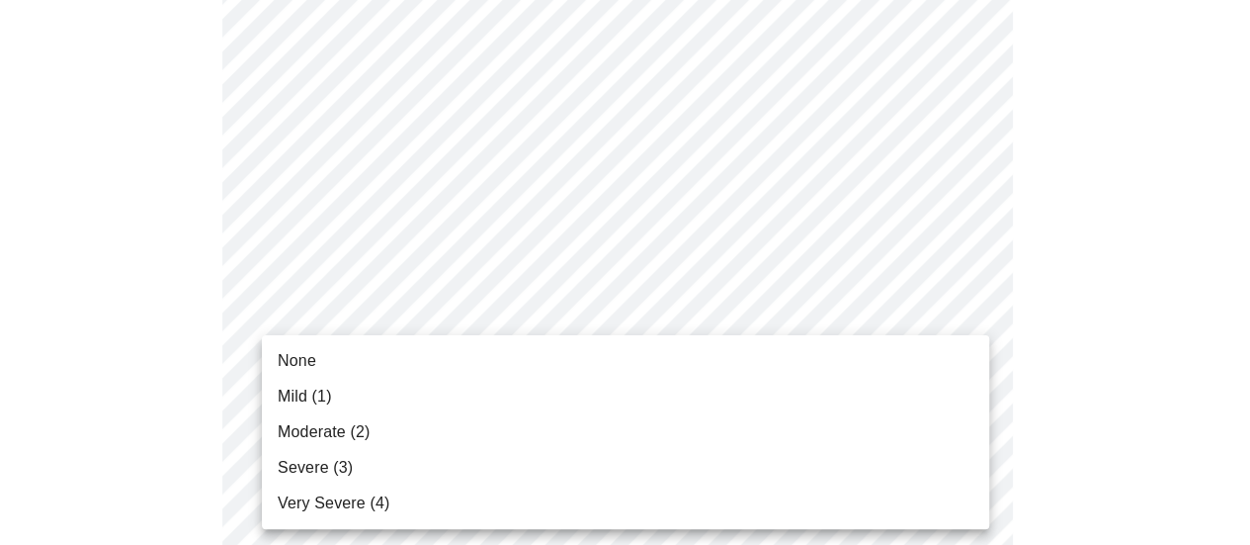
click at [809, 365] on body "MyMenopauseRx Appointments Messaging Labs Uploads Medications Community Refer a…" at bounding box center [625, 449] width 1235 height 2574
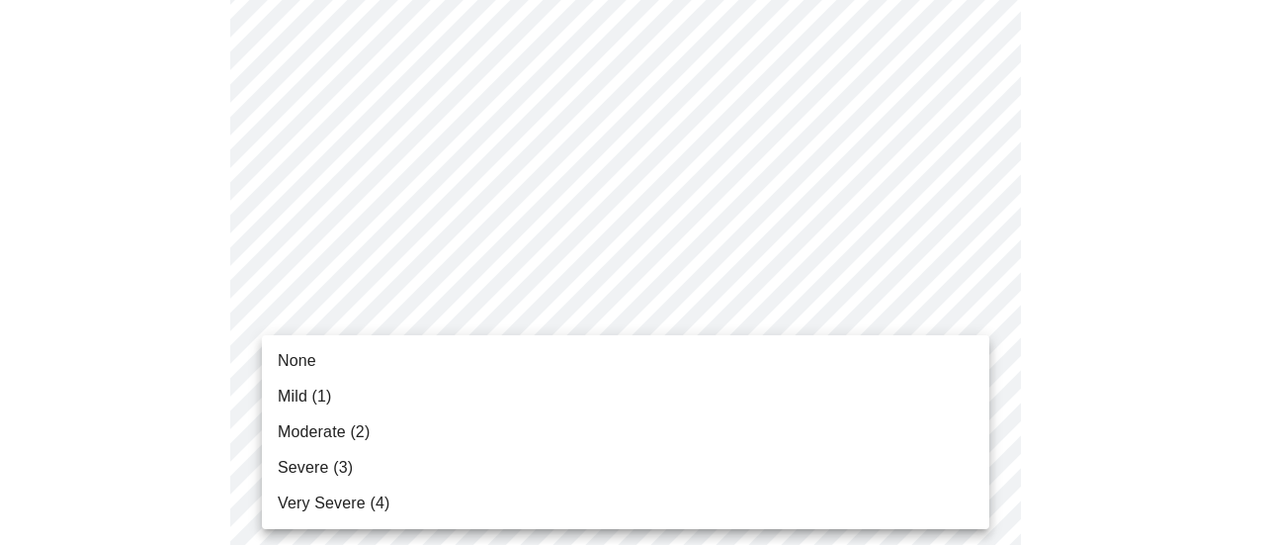
click at [668, 446] on li "Moderate (2)" at bounding box center [625, 432] width 727 height 36
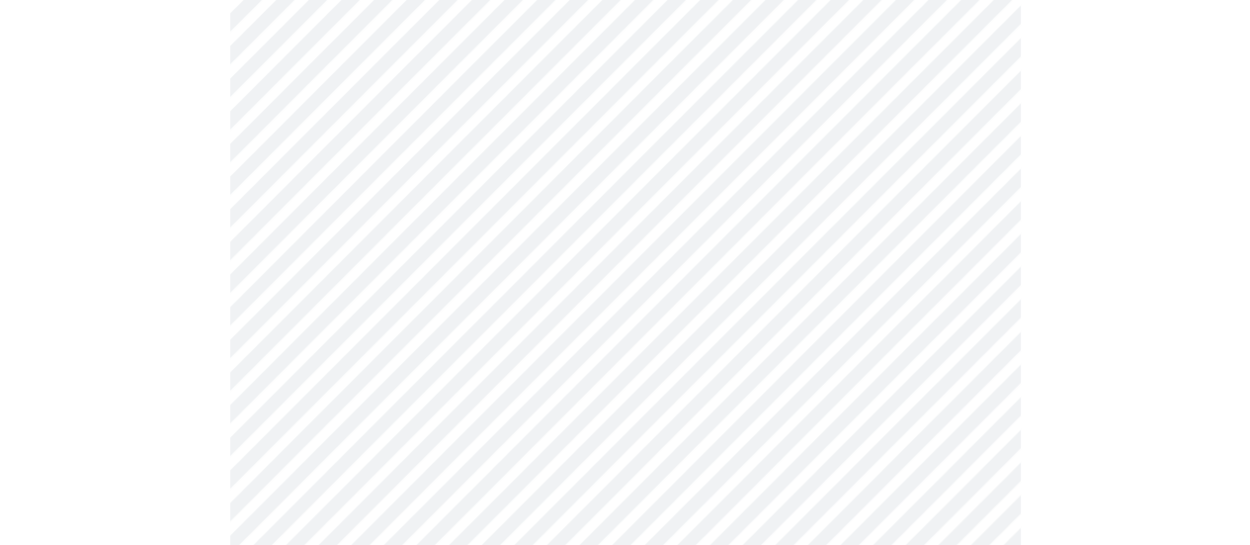
scroll to position [385, 0]
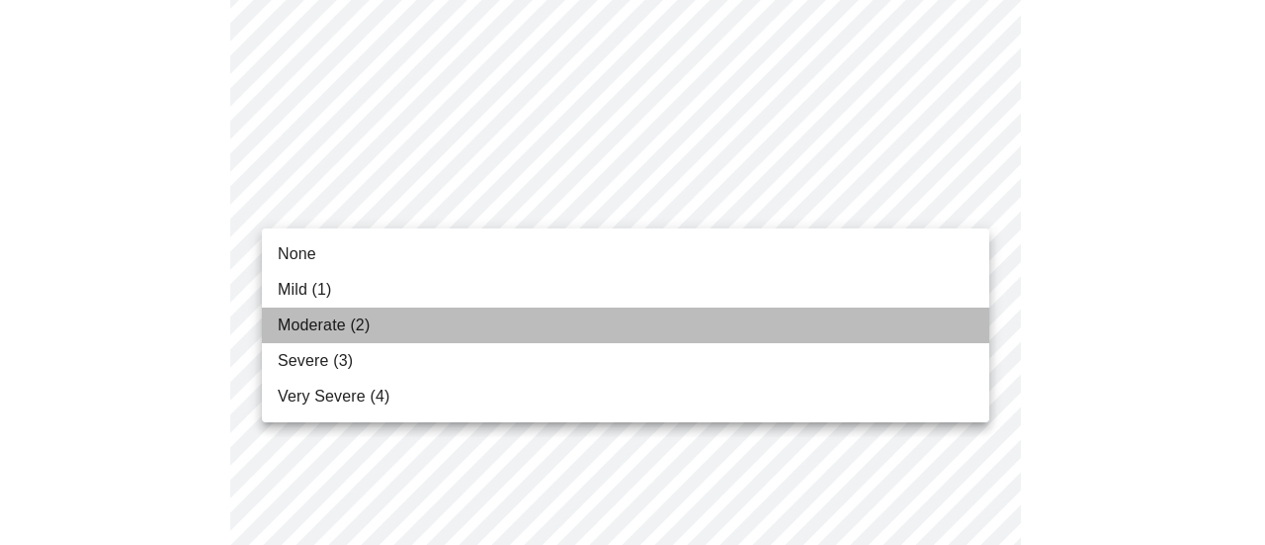
click at [632, 319] on li "Moderate (2)" at bounding box center [625, 325] width 727 height 36
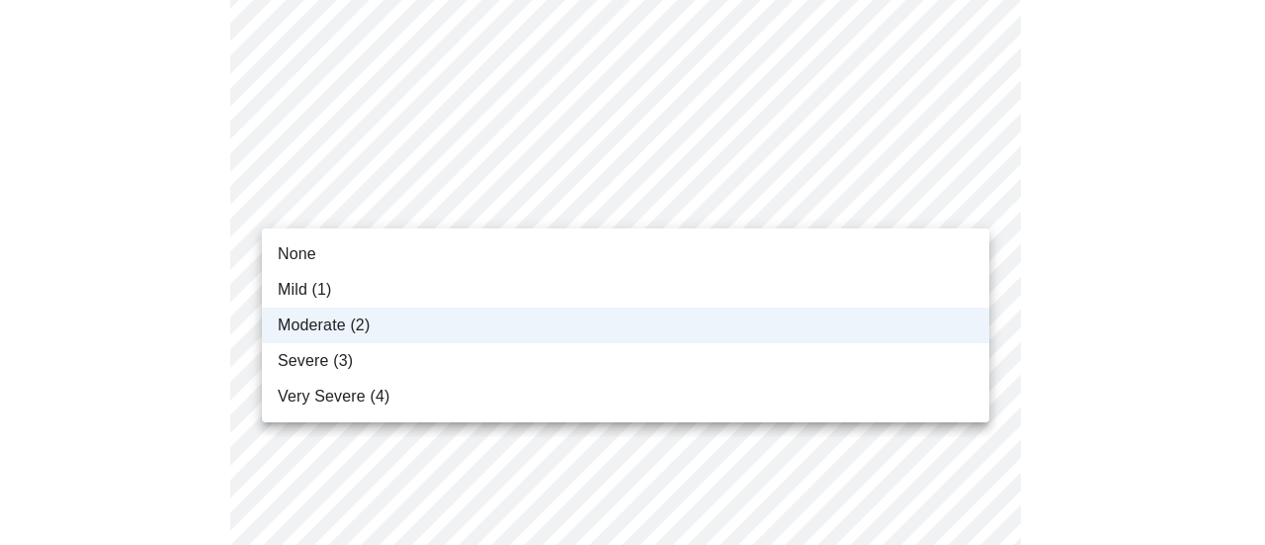
click at [746, 283] on li "Mild (1)" at bounding box center [625, 290] width 727 height 36
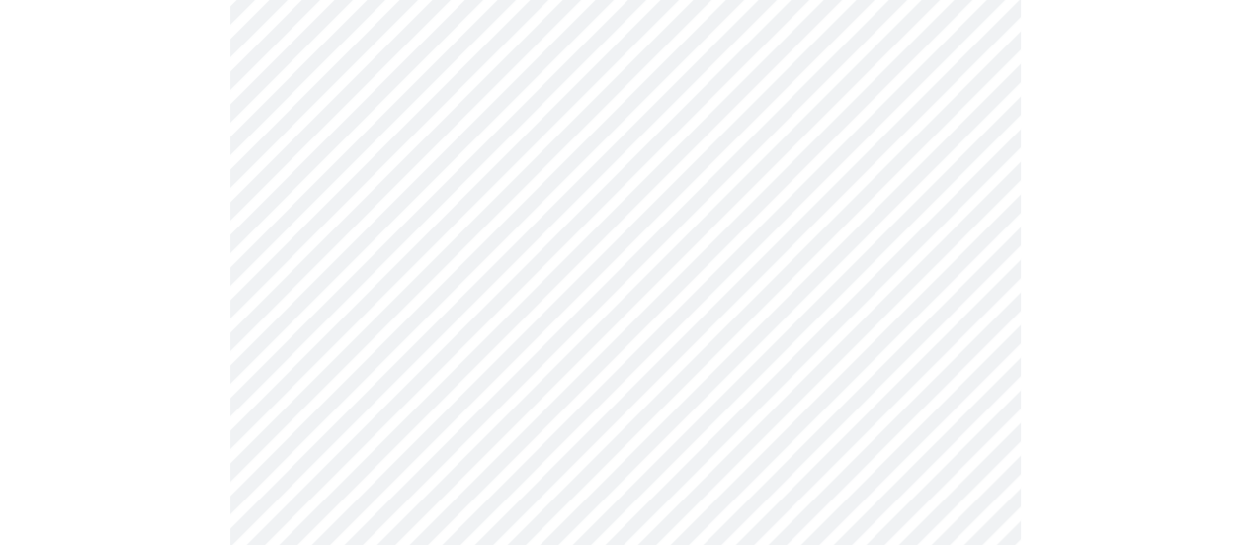
scroll to position [1144, 0]
click at [842, 198] on body "MyMenopauseRx Appointments Messaging Labs Uploads Medications Community Refer a…" at bounding box center [625, 123] width 1235 height 2519
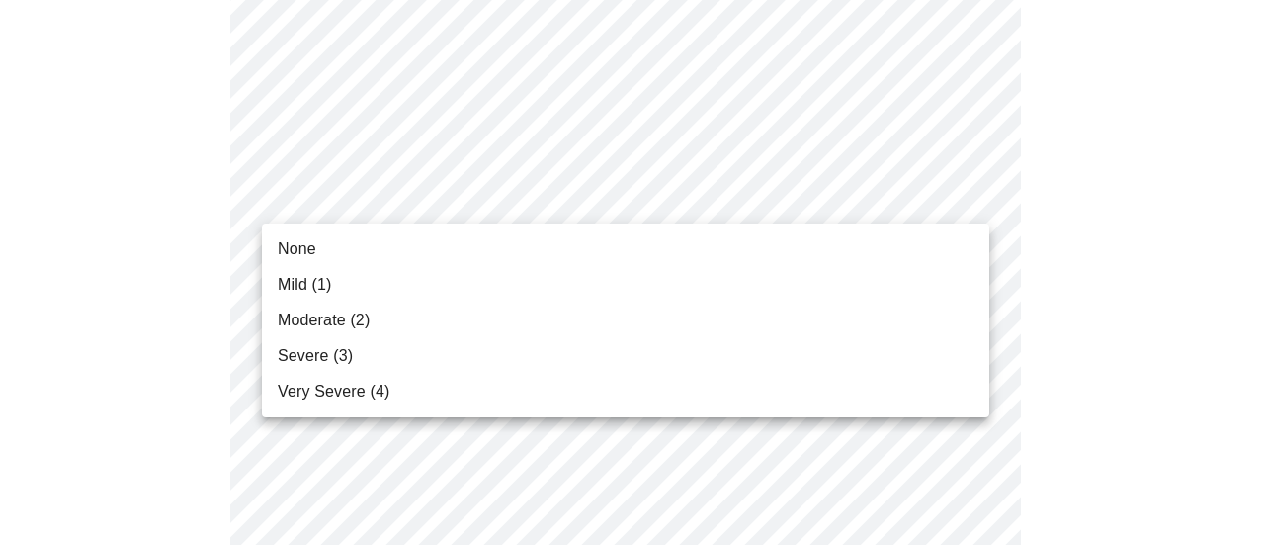
click at [683, 310] on li "Moderate (2)" at bounding box center [625, 320] width 727 height 36
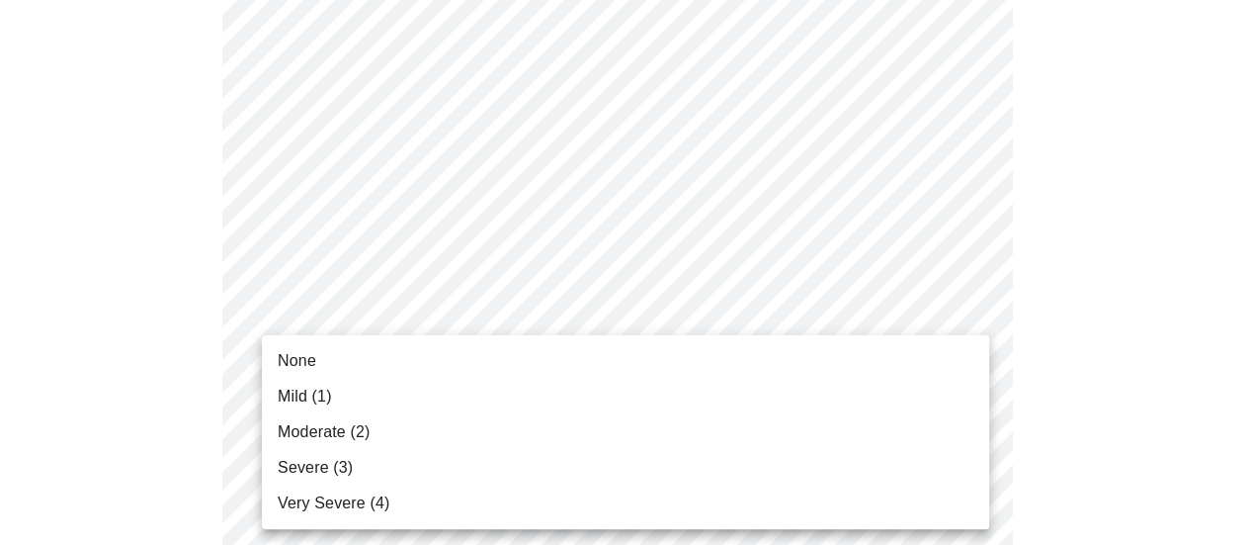
click at [601, 345] on body "MyMenopauseRx Appointments Messaging Labs Uploads Medications Community Refer a…" at bounding box center [625, 109] width 1235 height 2491
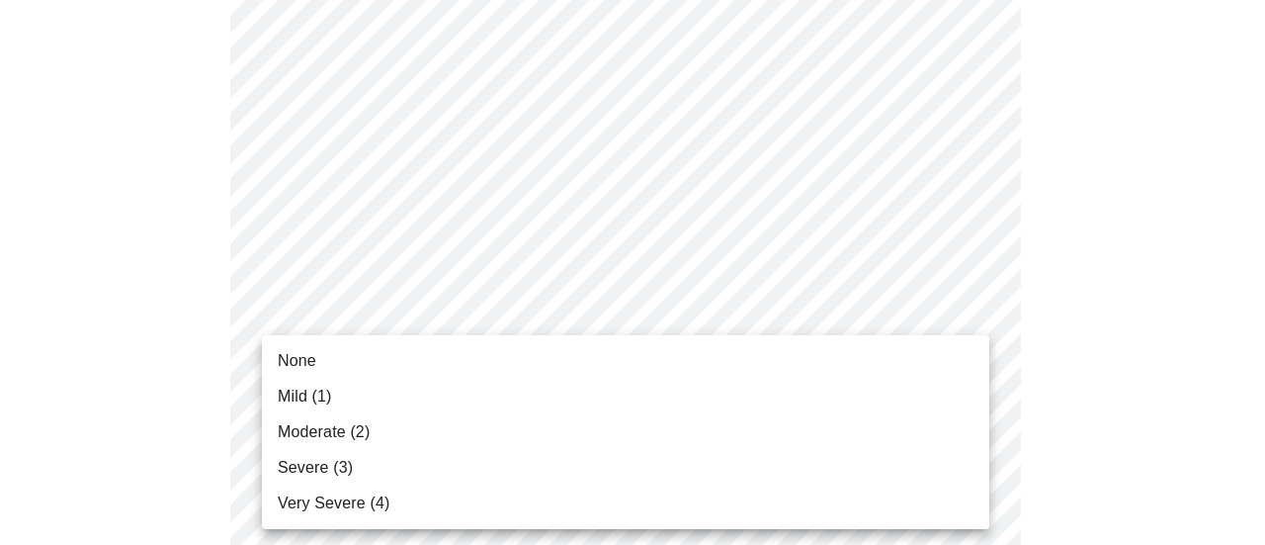
click at [514, 425] on li "Moderate (2)" at bounding box center [625, 432] width 727 height 36
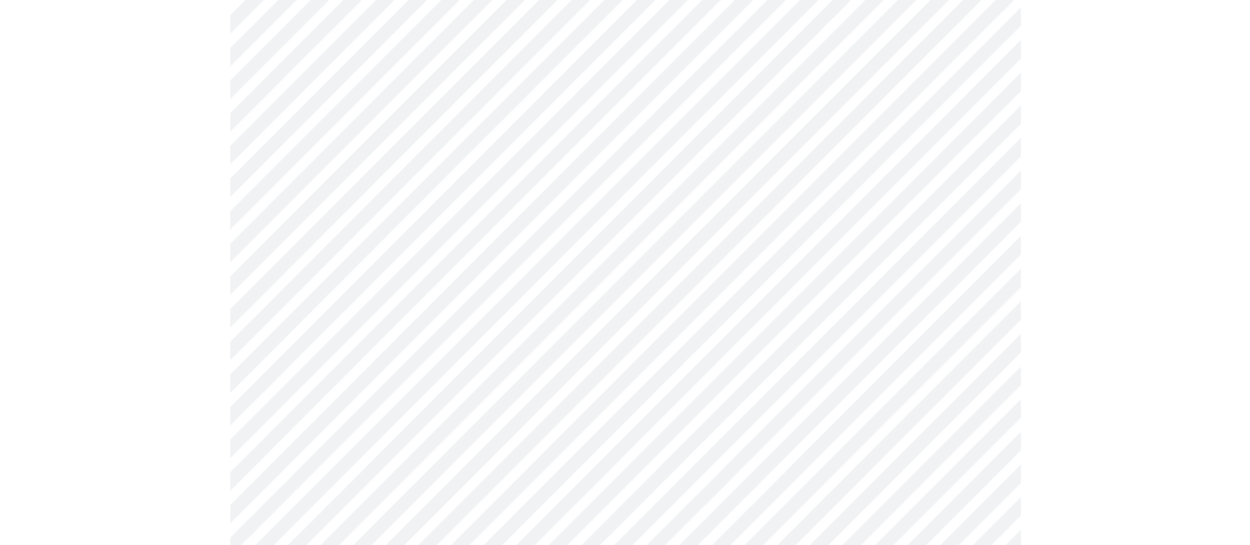
click at [464, 510] on body "MyMenopauseRx Appointments Messaging Labs Uploads Medications Community Refer a…" at bounding box center [625, 95] width 1235 height 2463
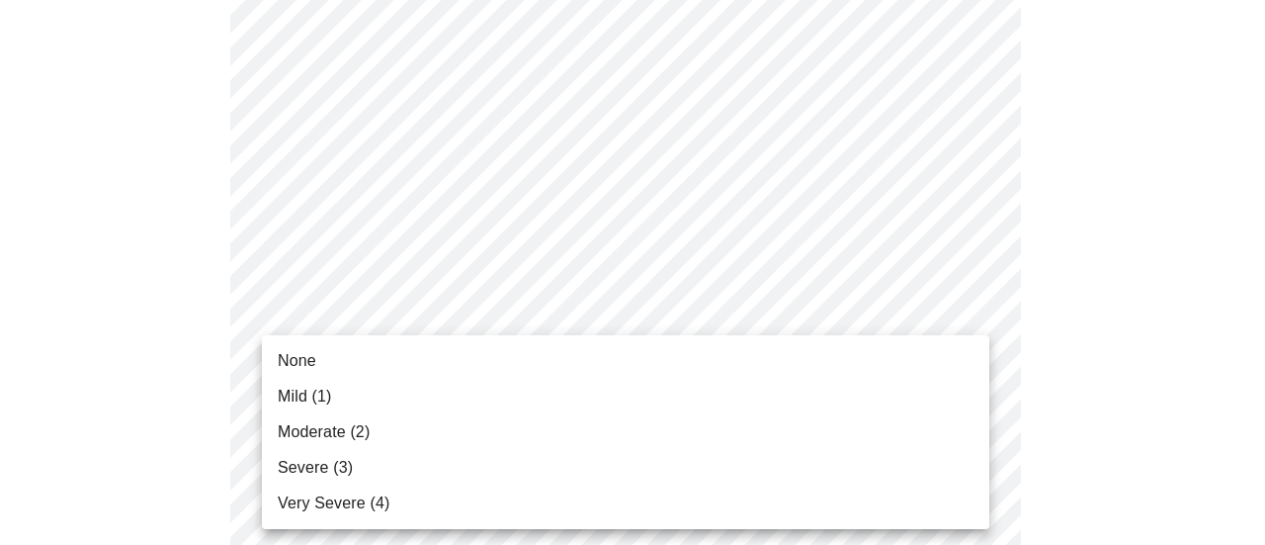
click at [407, 371] on li "None" at bounding box center [625, 361] width 727 height 36
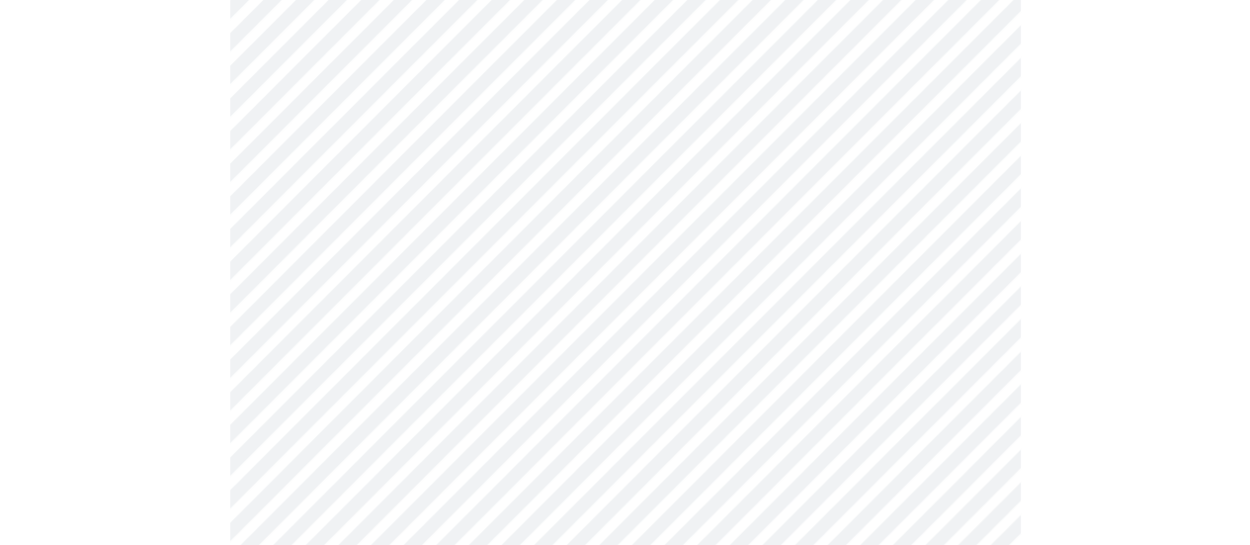
scroll to position [1603, 0]
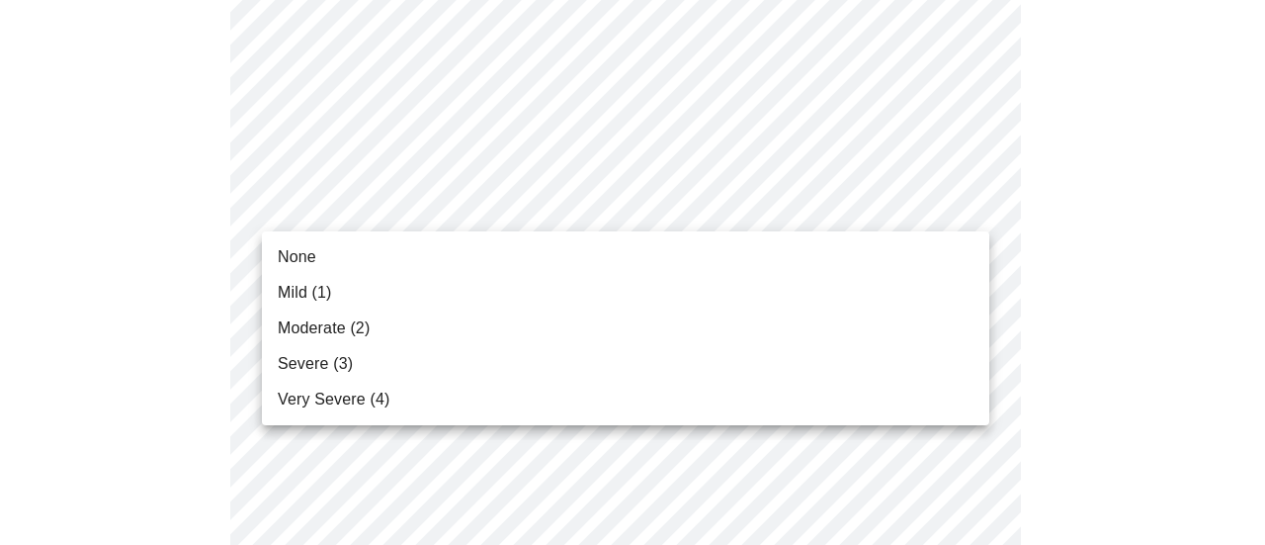
click at [753, 286] on li "Mild (1)" at bounding box center [625, 293] width 727 height 36
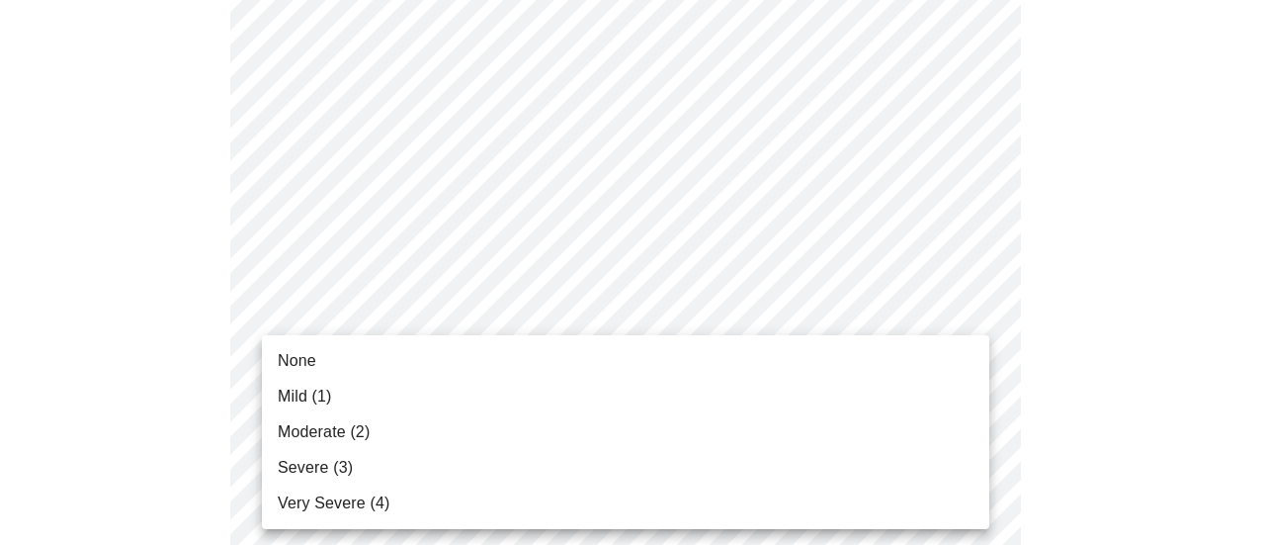
click at [571, 368] on li "None" at bounding box center [625, 361] width 727 height 36
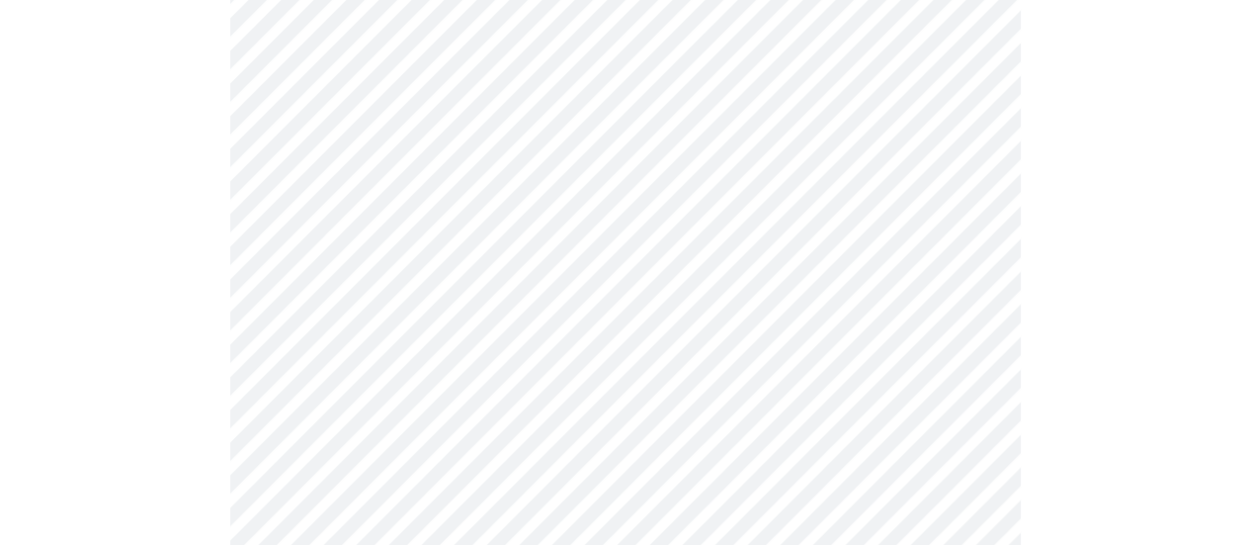
scroll to position [478, 0]
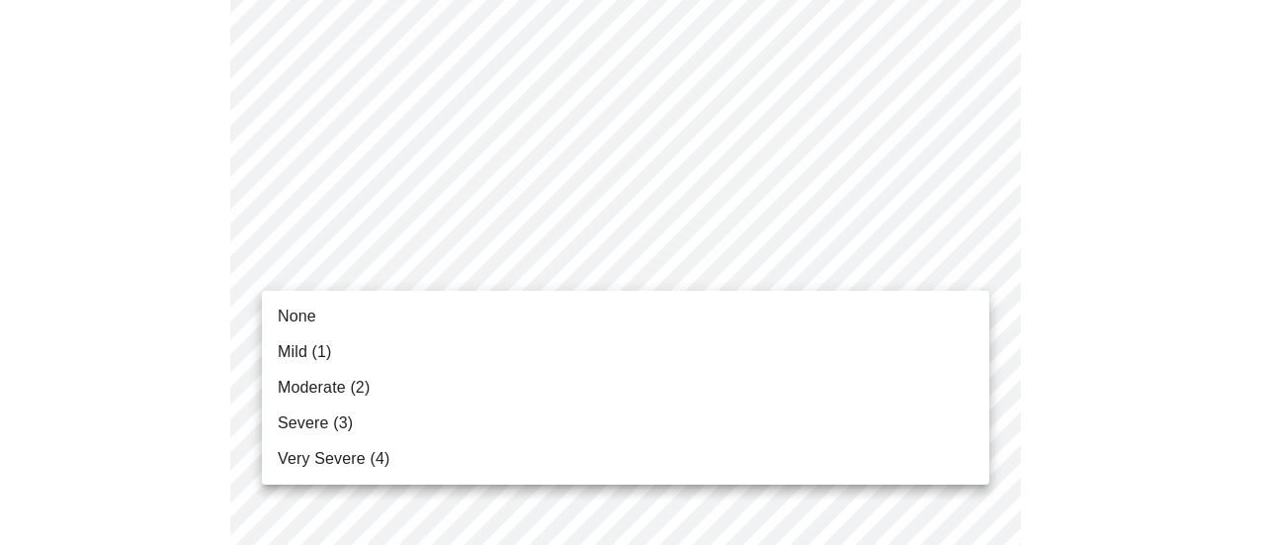
click at [585, 390] on li "Moderate (2)" at bounding box center [625, 388] width 727 height 36
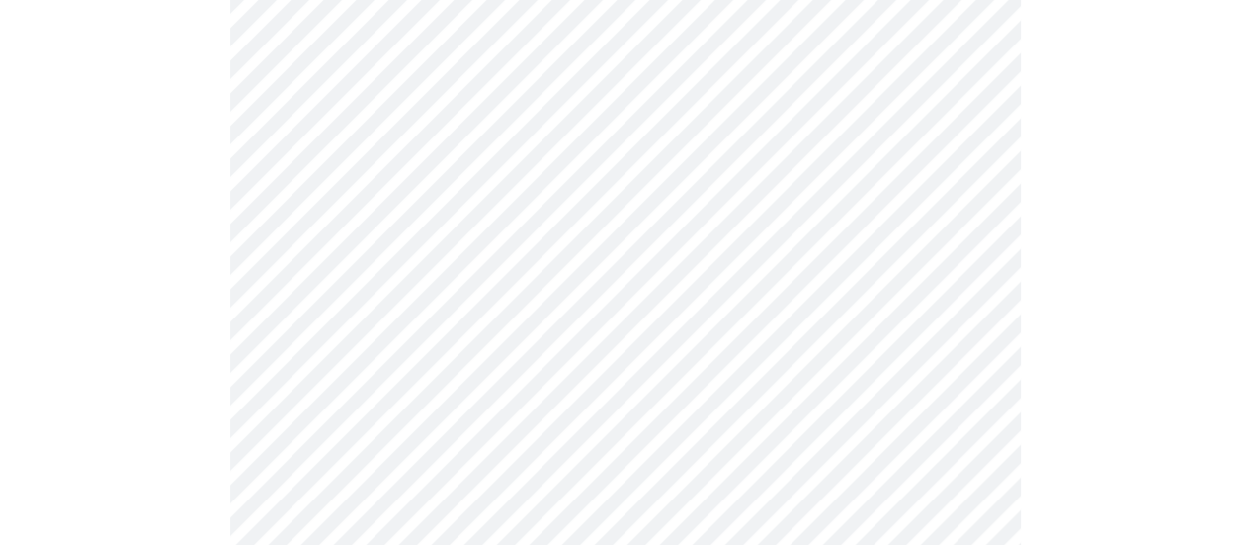
scroll to position [1158, 0]
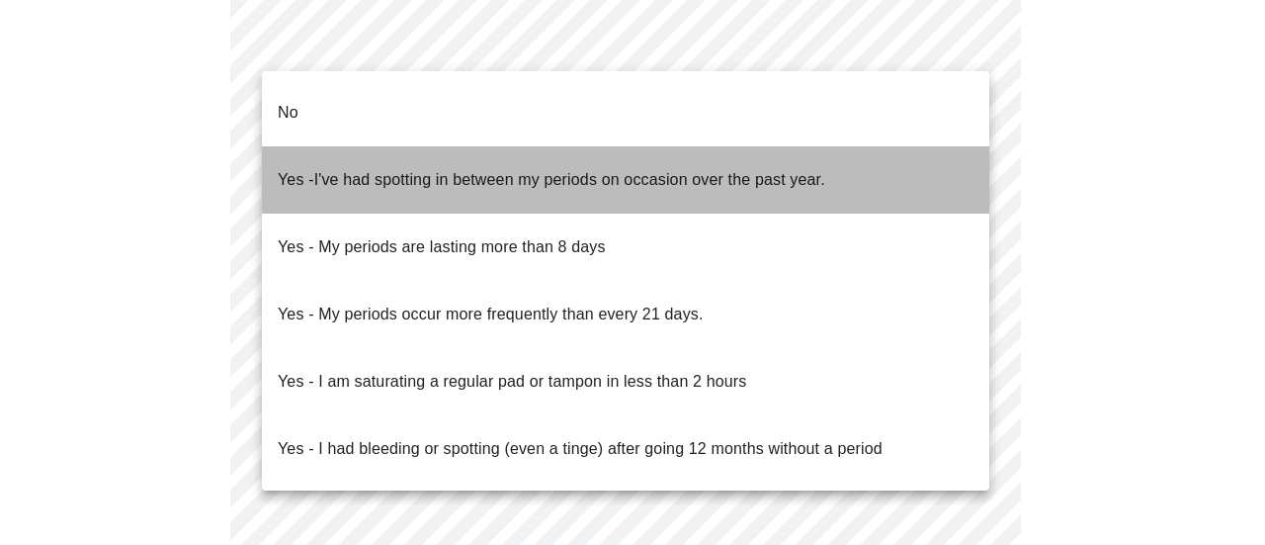
click at [724, 171] on span "I've had spotting in between my periods on occasion over the past year." at bounding box center [569, 179] width 511 height 17
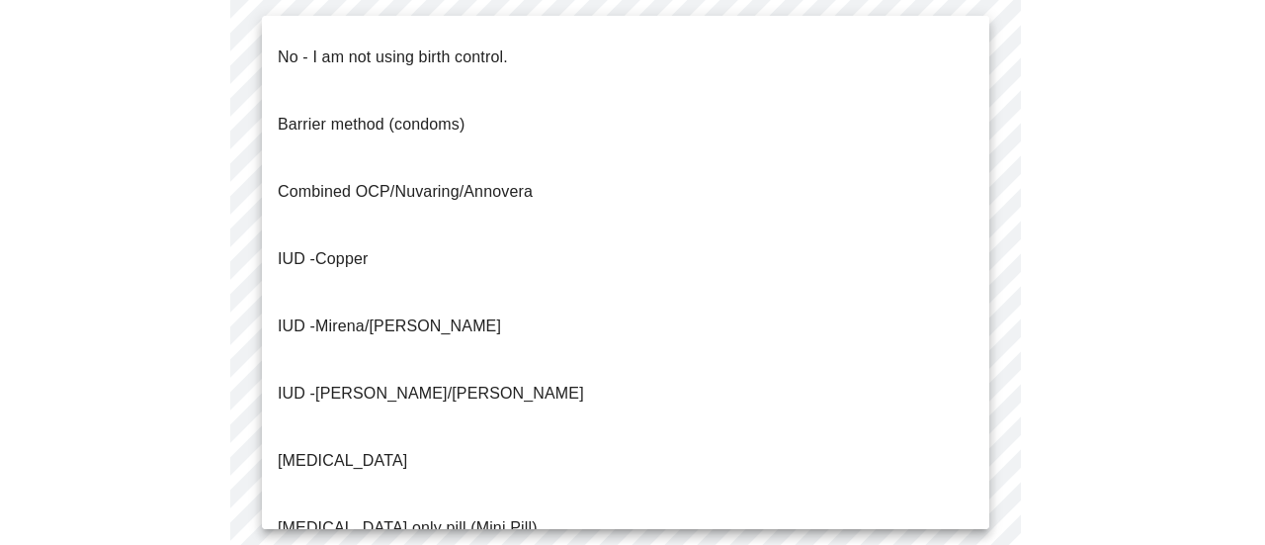
click at [590, 42] on li "No - I am not using birth control." at bounding box center [625, 57] width 727 height 67
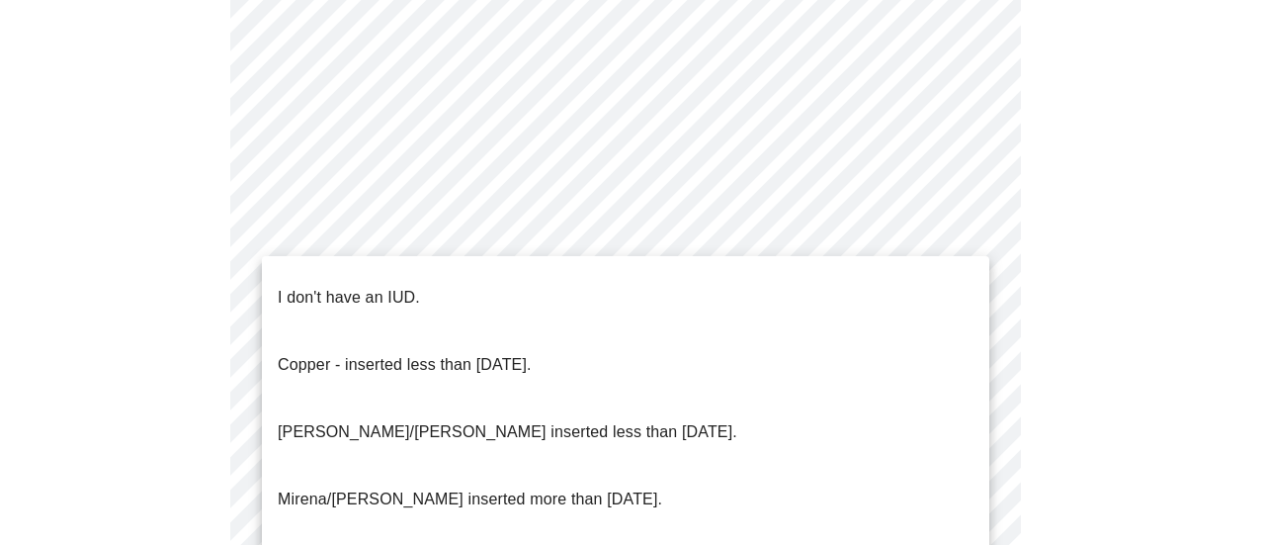
click at [471, 280] on li "I don't have an IUD." at bounding box center [625, 297] width 727 height 67
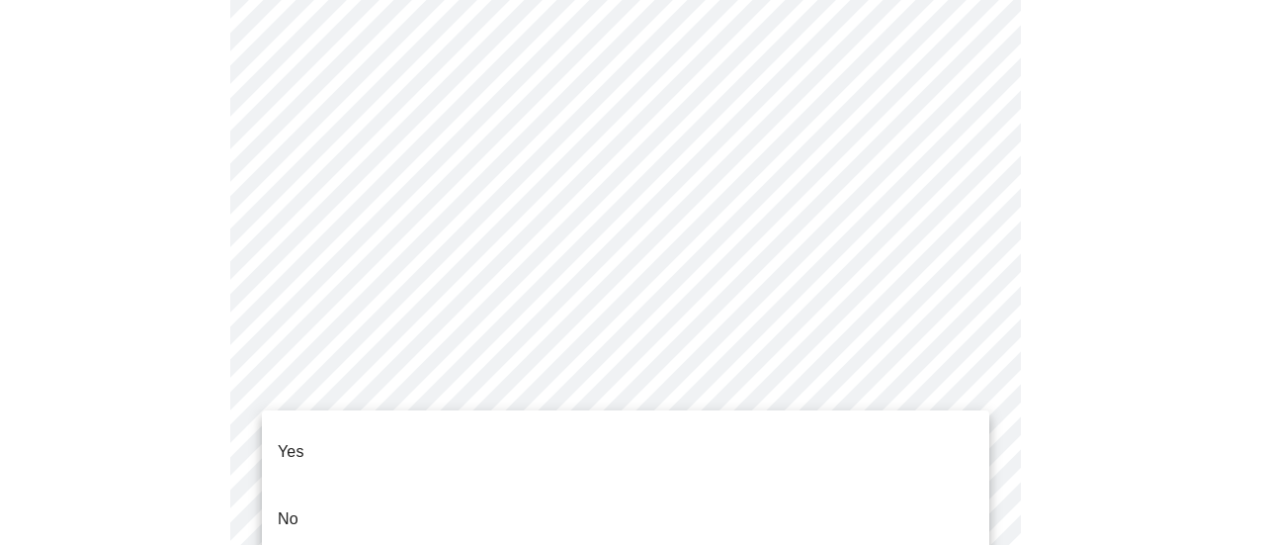
click at [447, 485] on li "No" at bounding box center [625, 518] width 727 height 67
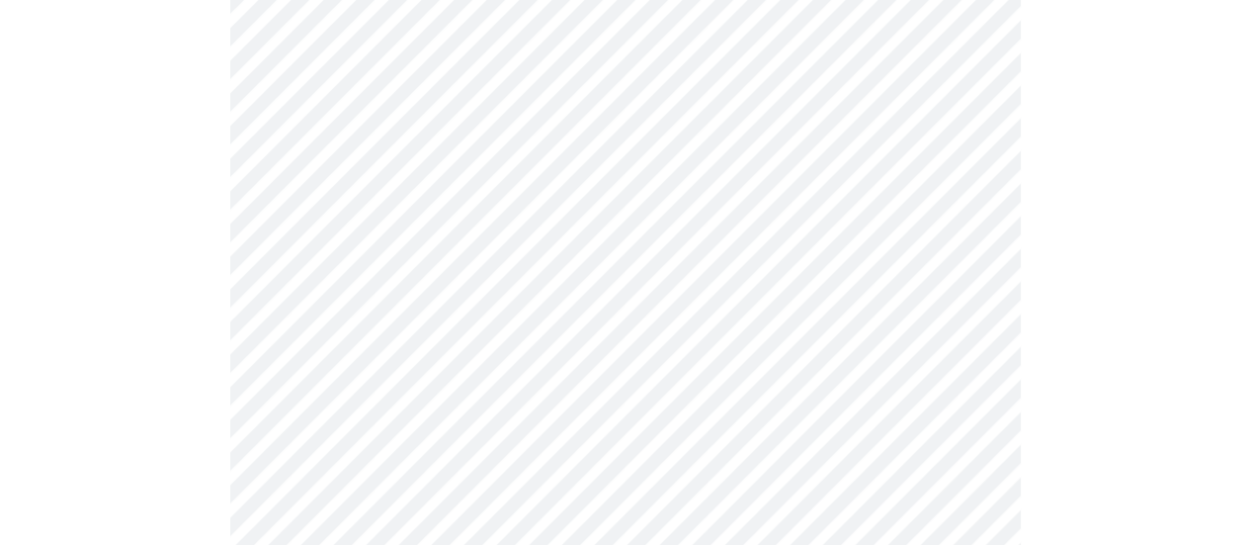
scroll to position [510, 0]
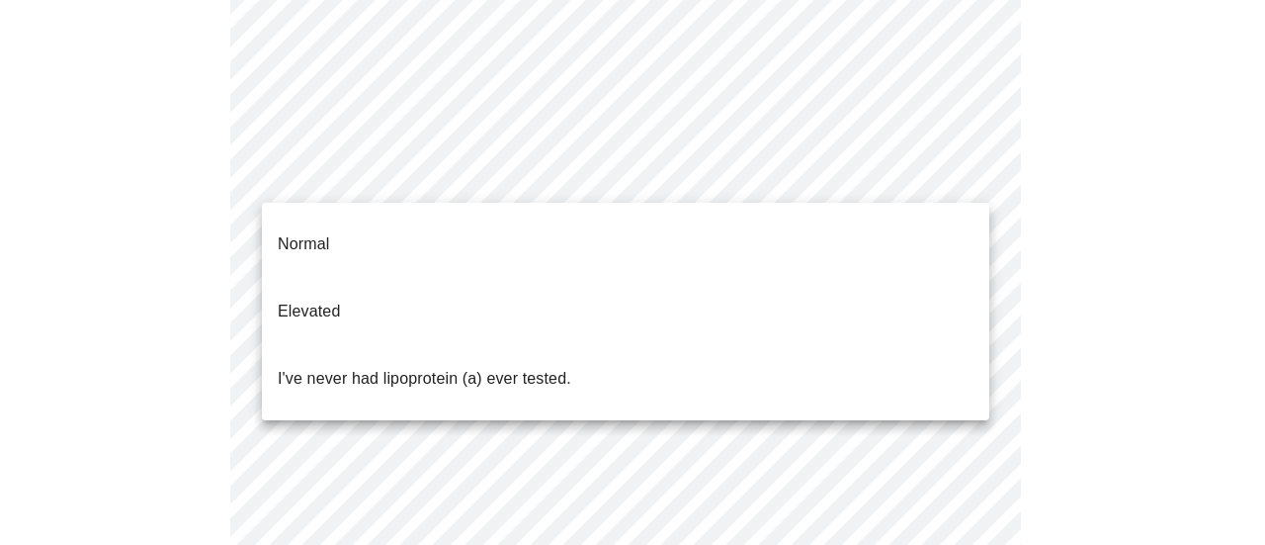
click at [935, 181] on body "MyMenopauseRx Appointments Messaging Labs Uploads Medications Community Refer a…" at bounding box center [632, 242] width 1249 height 1489
click at [882, 222] on li "Normal" at bounding box center [625, 244] width 727 height 67
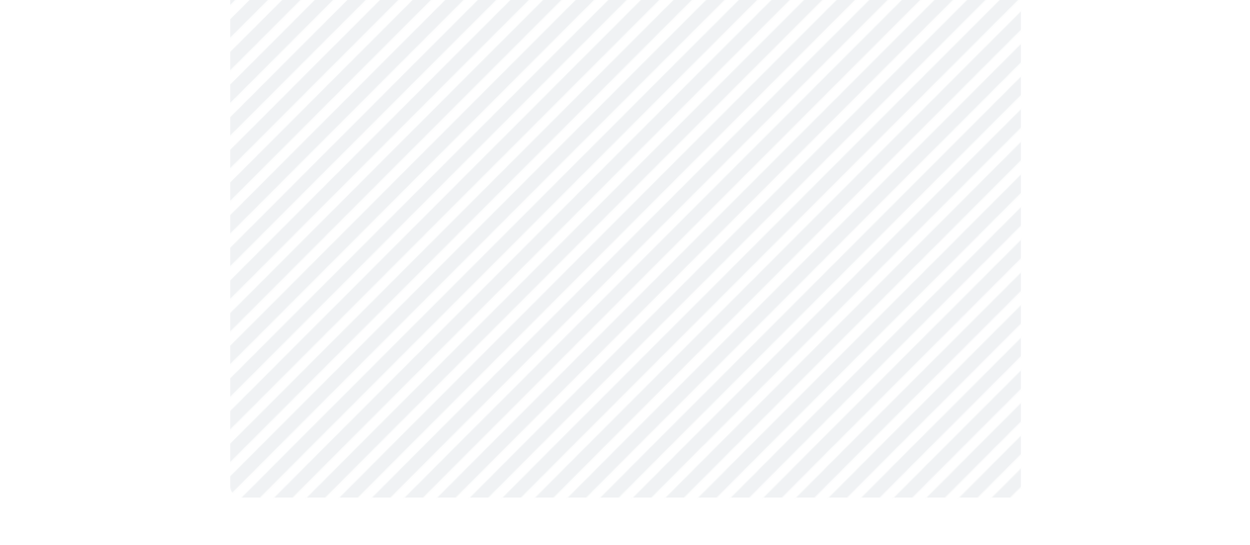
scroll to position [0, 0]
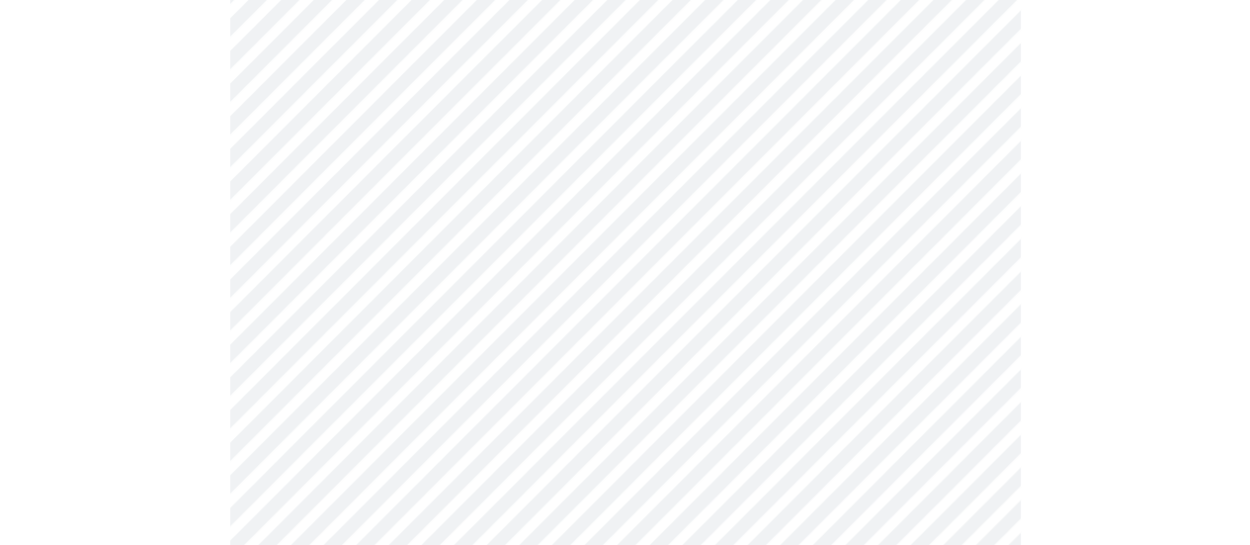
scroll to position [5316, 0]
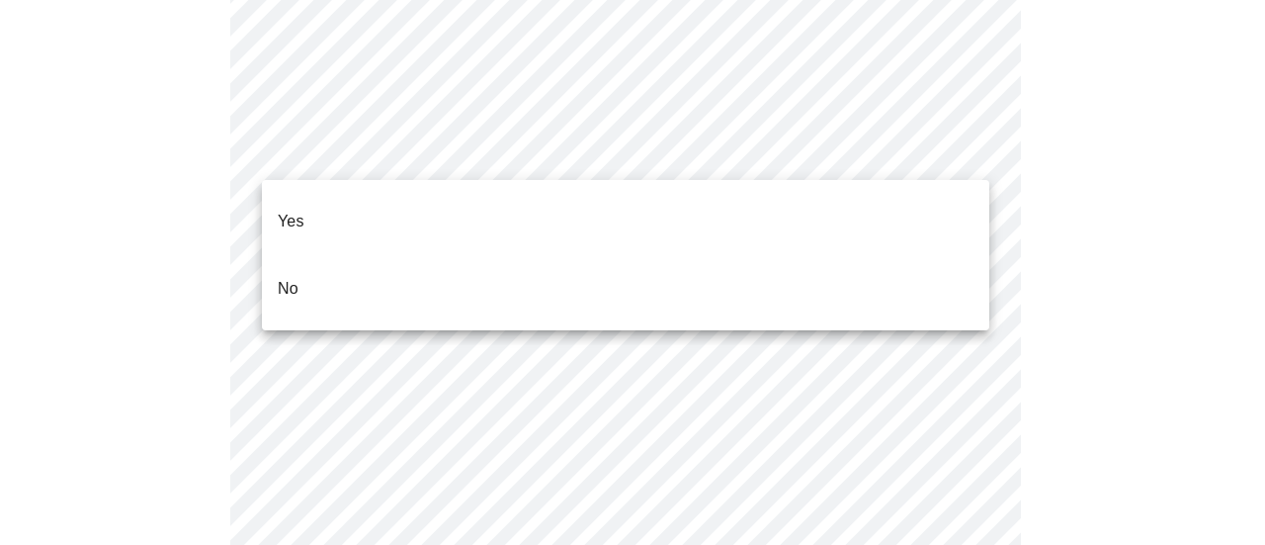
click at [630, 279] on li "No" at bounding box center [625, 288] width 727 height 67
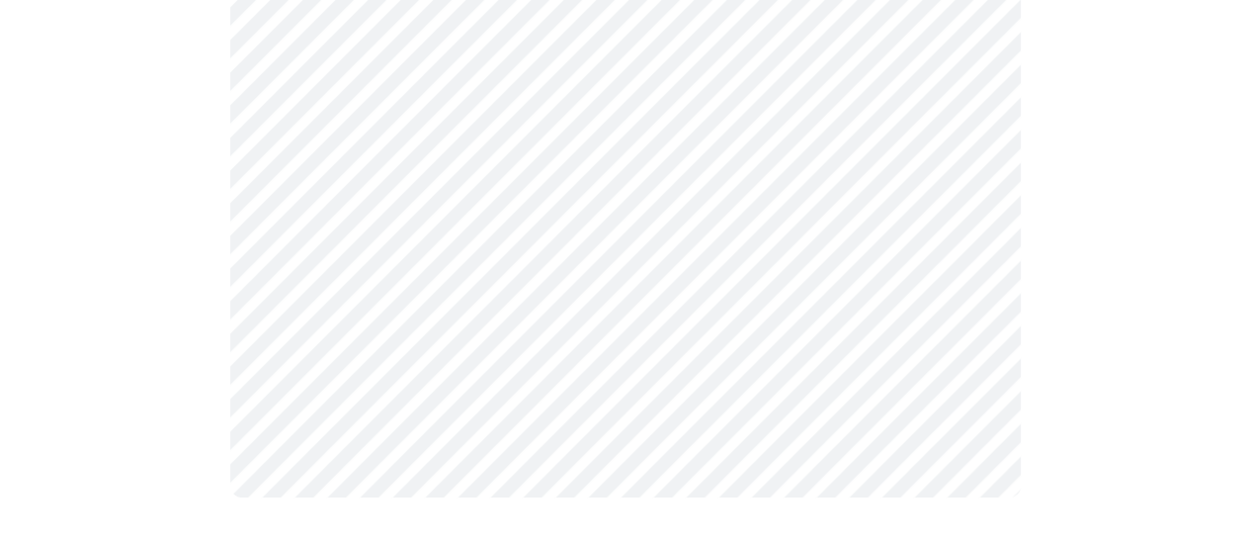
scroll to position [455, 0]
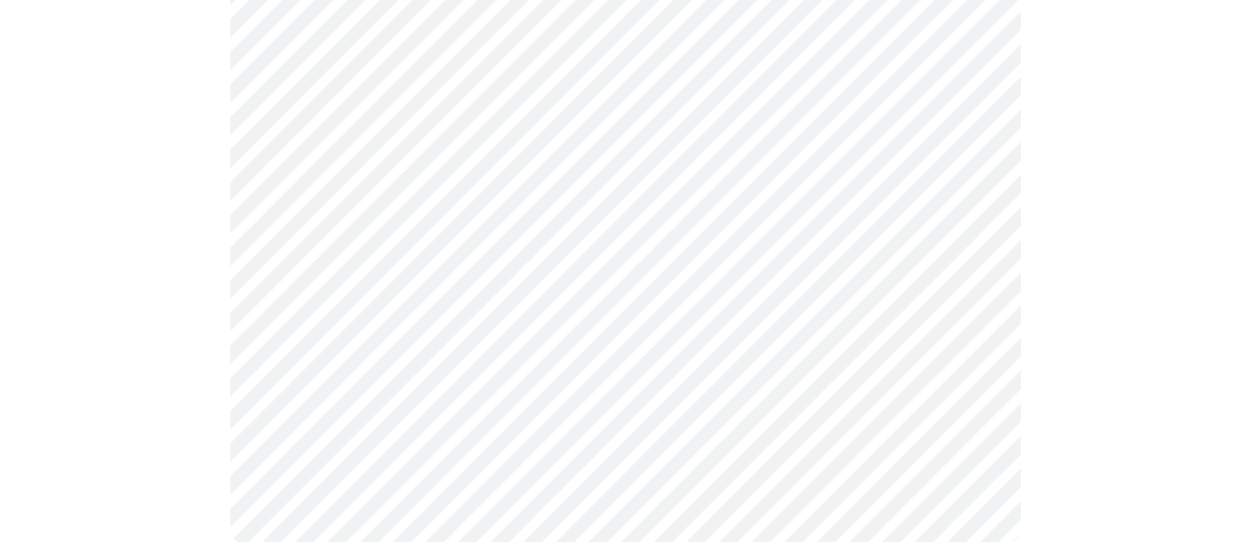
click at [204, 282] on div at bounding box center [625, 149] width 1235 height 863
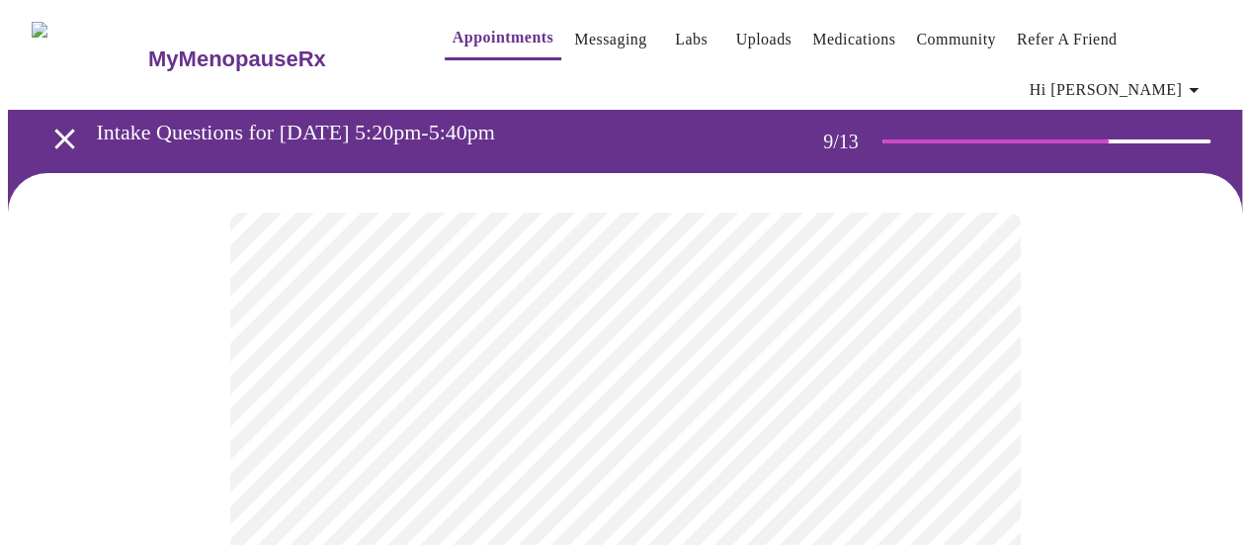
drag, startPoint x: 1246, startPoint y: 147, endPoint x: 1228, endPoint y: 298, distance: 151.4
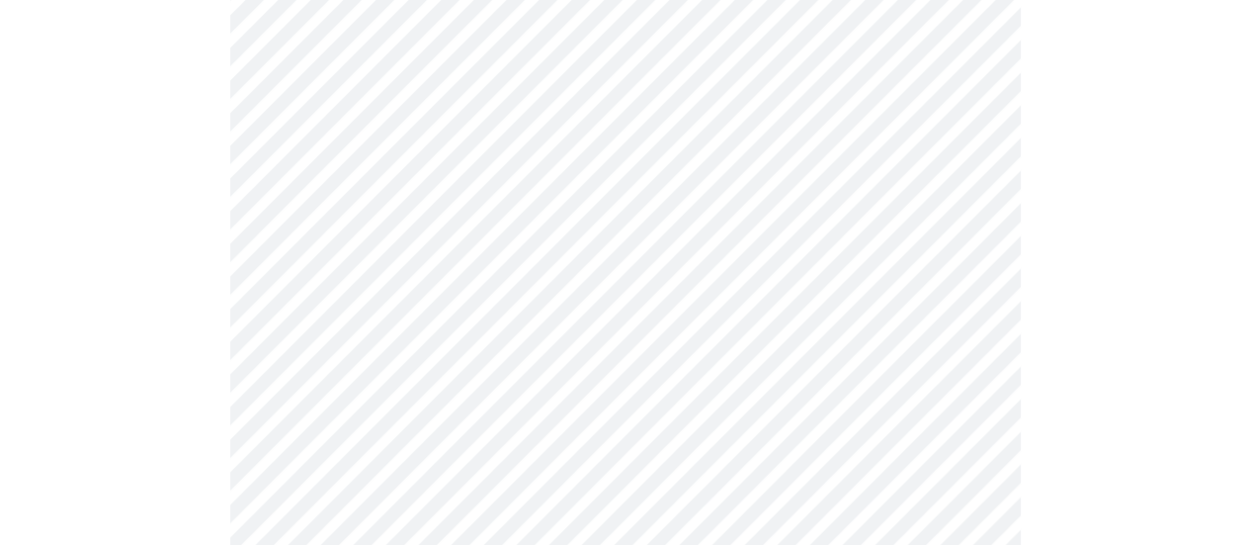
scroll to position [1127, 0]
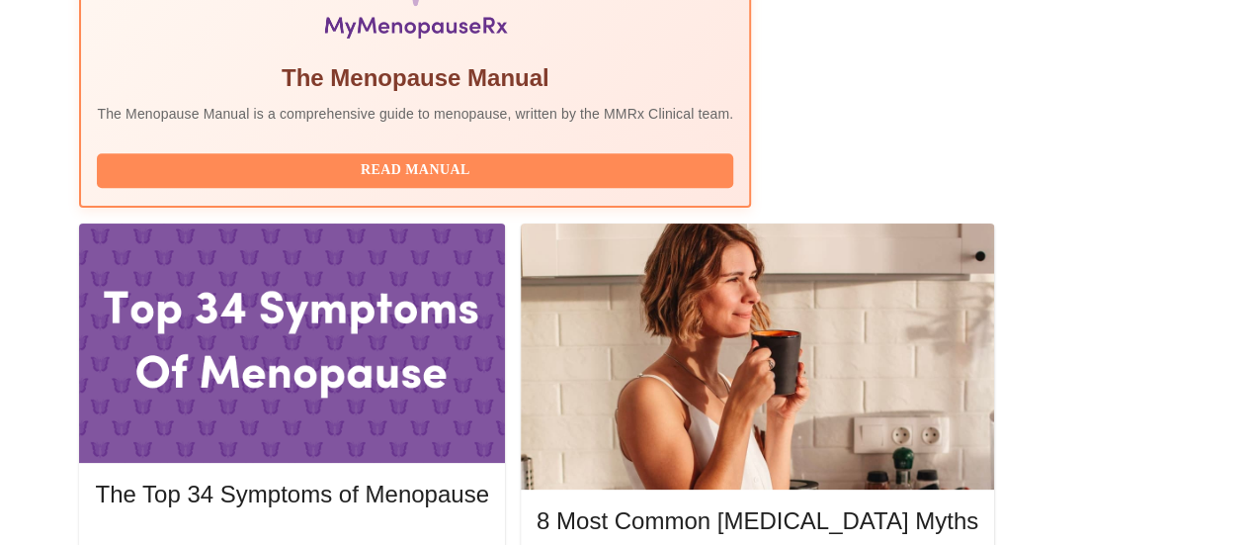
scroll to position [899, 0]
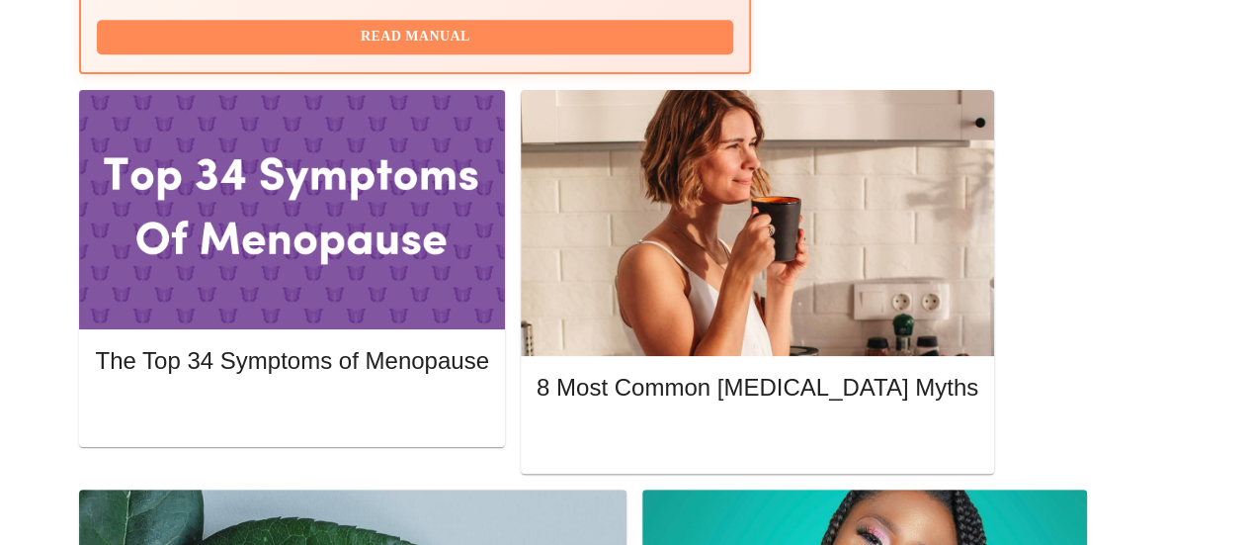
drag, startPoint x: 1044, startPoint y: 497, endPoint x: 1210, endPoint y: 506, distance: 166.3
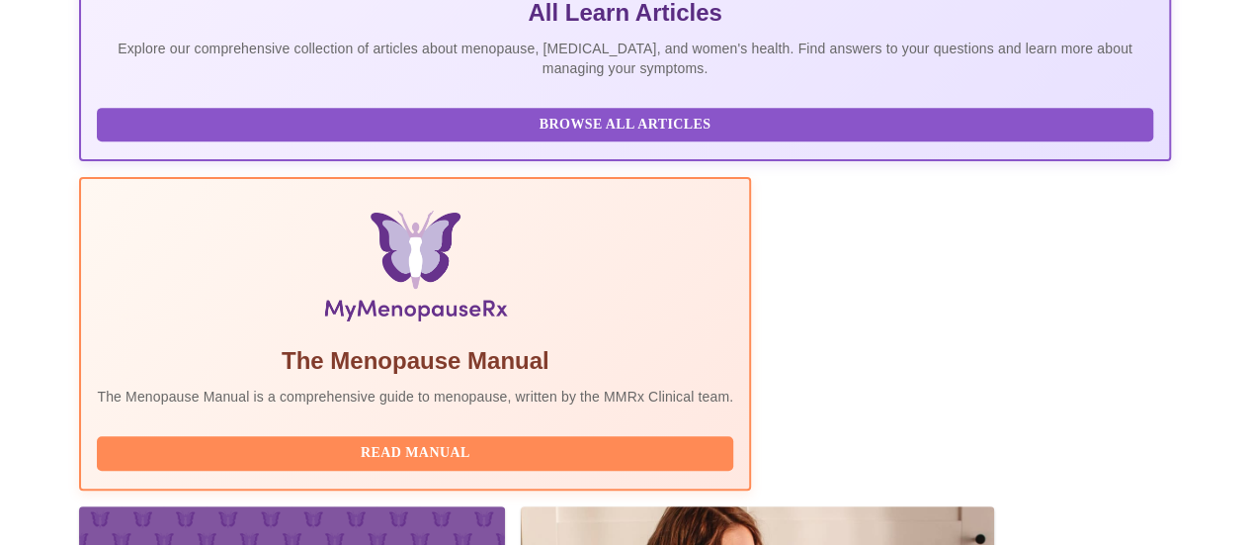
scroll to position [523, 0]
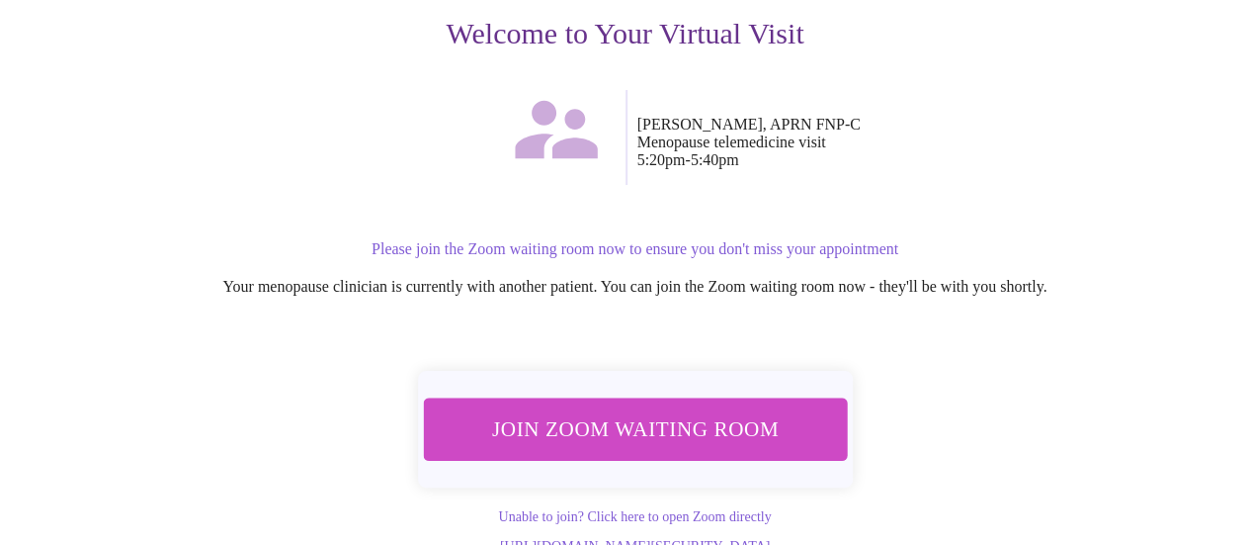
scroll to position [279, 0]
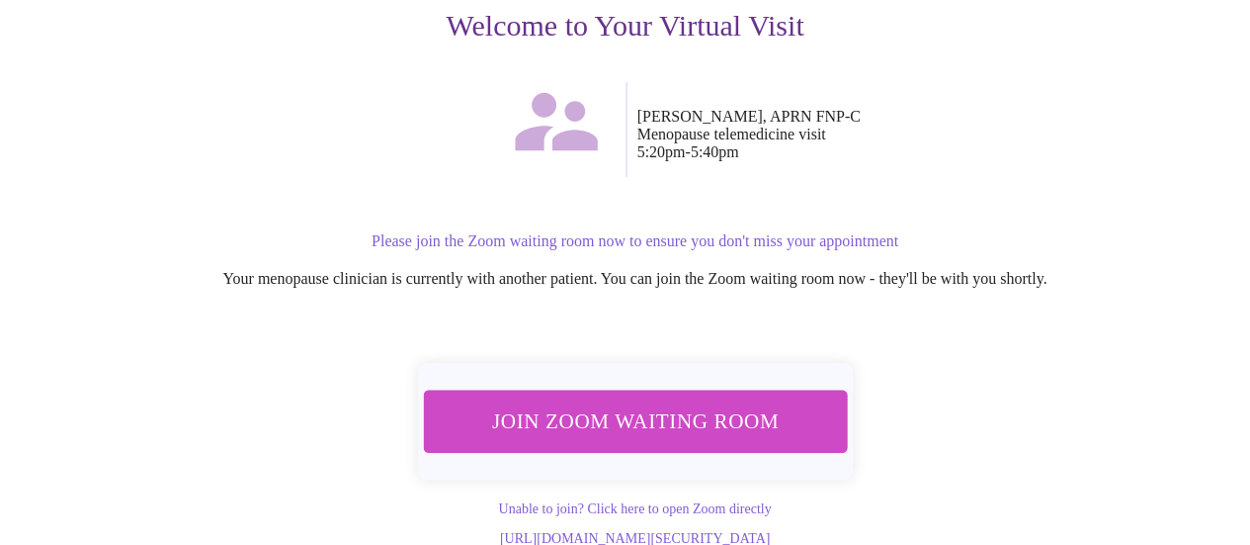
click at [642, 402] on span "Join Zoom Waiting Room" at bounding box center [634, 421] width 389 height 39
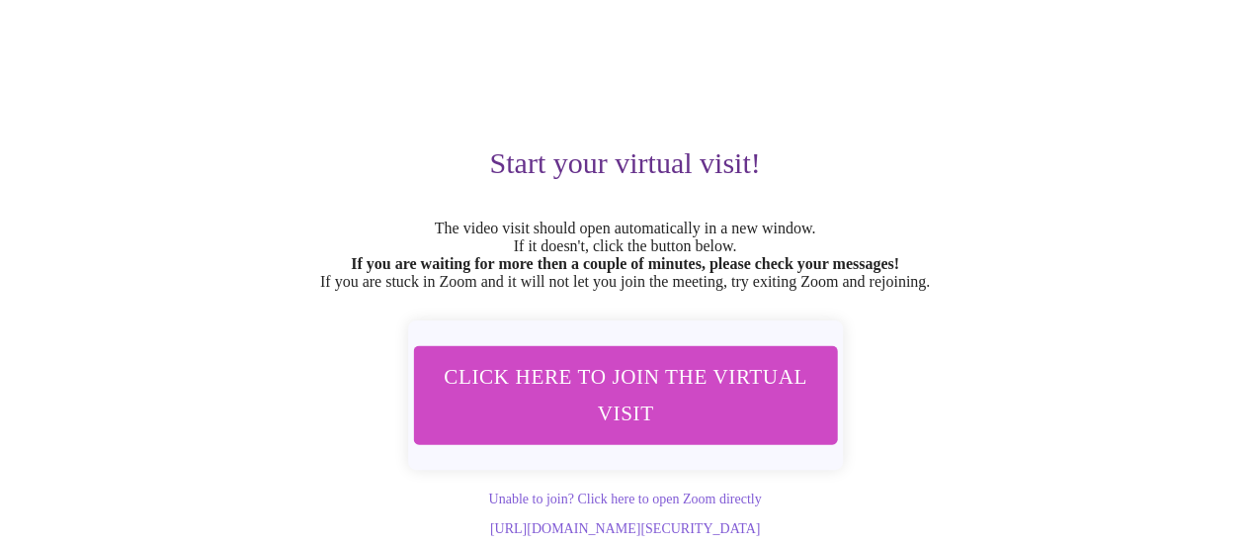
scroll to position [157, 0]
